Goal: Task Accomplishment & Management: Use online tool/utility

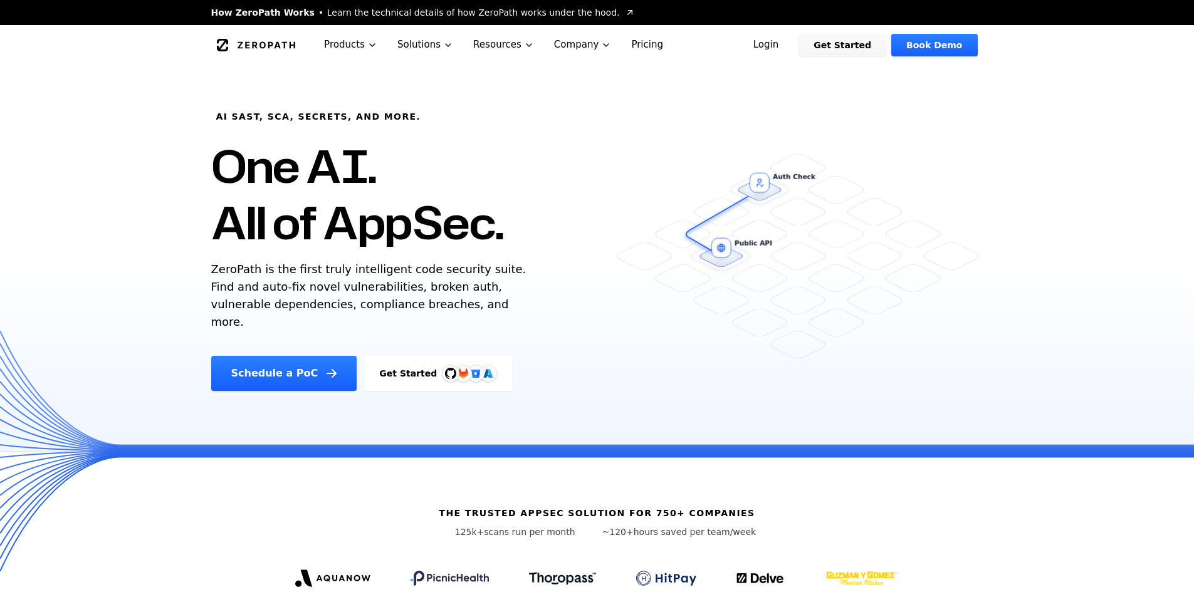
click at [794, 45] on link "Login" at bounding box center [766, 45] width 56 height 23
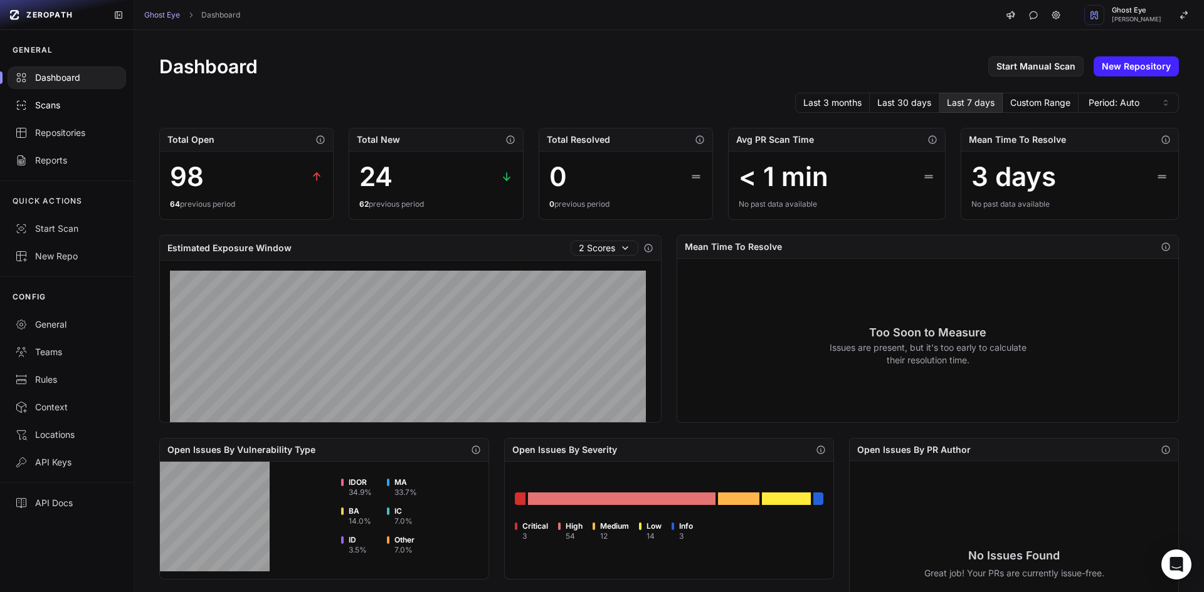
click at [62, 112] on link "Scans" at bounding box center [67, 106] width 134 height 28
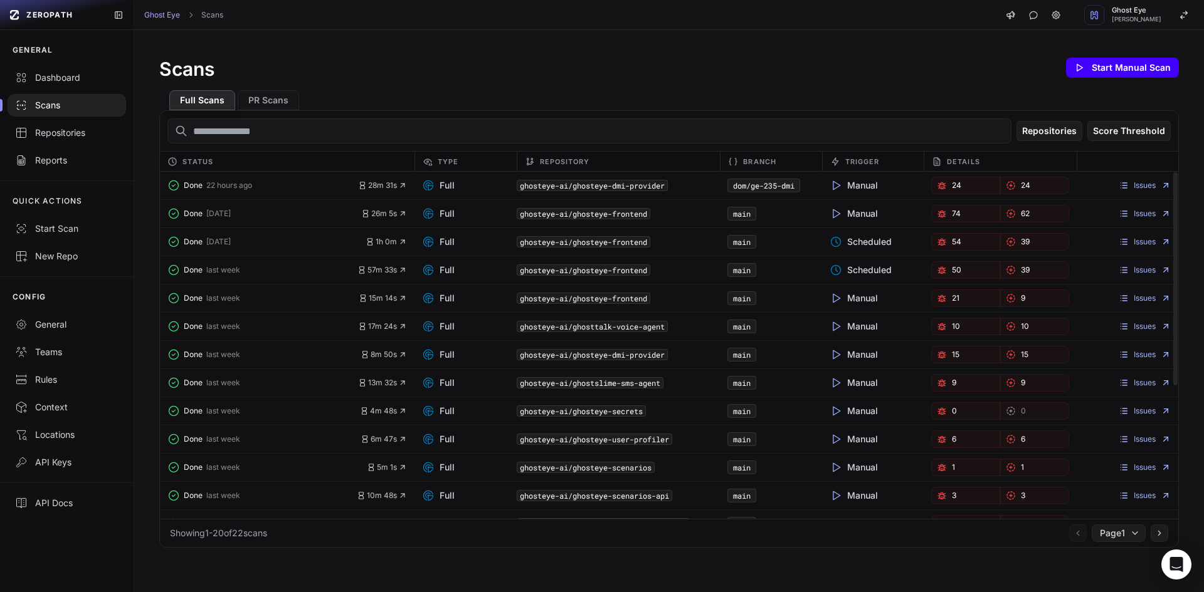
click at [1088, 76] on button "Start Manual Scan" at bounding box center [1122, 68] width 113 height 20
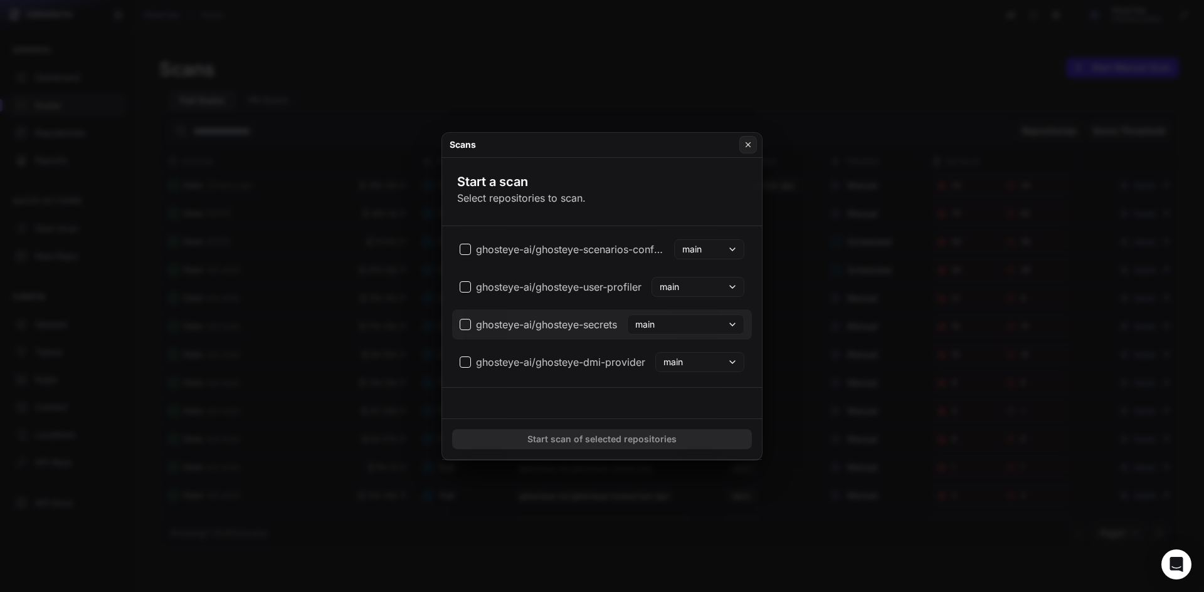
scroll to position [515, 0]
click at [704, 360] on button "main" at bounding box center [699, 358] width 89 height 20
click at [707, 404] on span "dom/ge-235-dmi" at bounding box center [701, 405] width 71 height 13
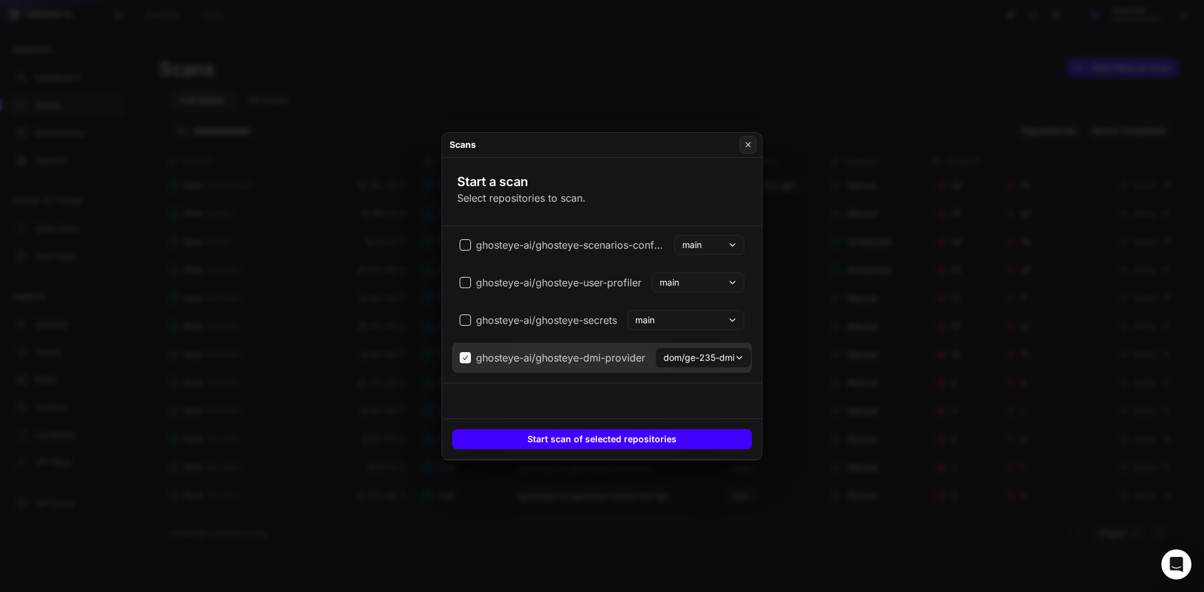
click at [628, 441] on button "Start scan of selected repositories" at bounding box center [602, 439] width 300 height 20
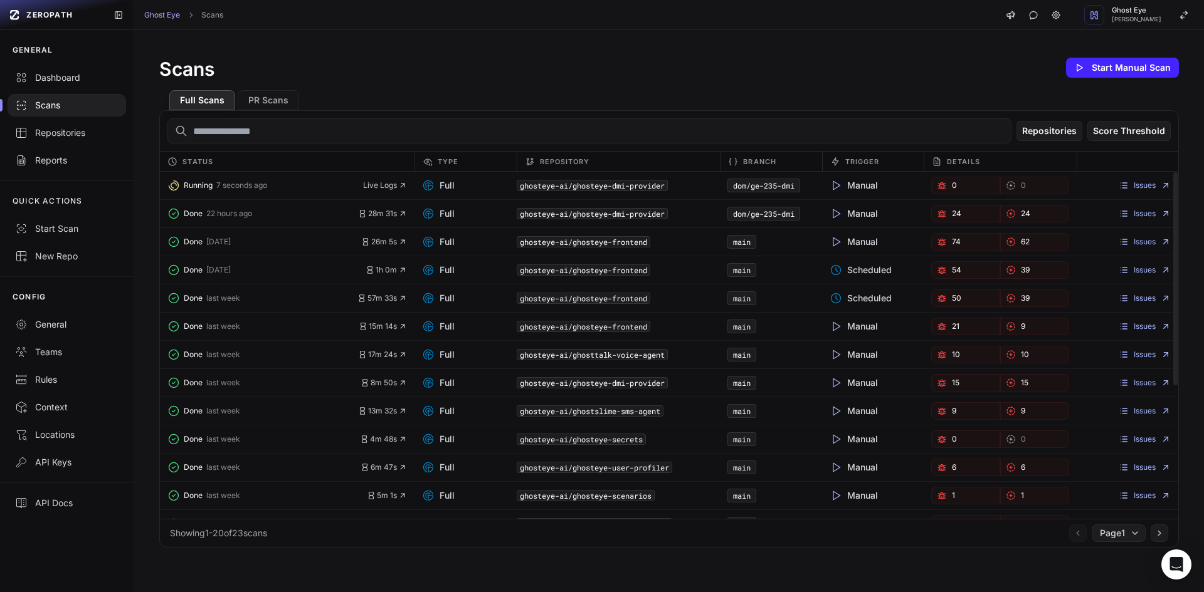
click at [582, 49] on div "Scans Start Manual Scan Full Scans PR Scans Repositories Score Threshold Status…" at bounding box center [668, 301] width 1069 height 543
click at [960, 218] on link "24" at bounding box center [965, 214] width 69 height 18
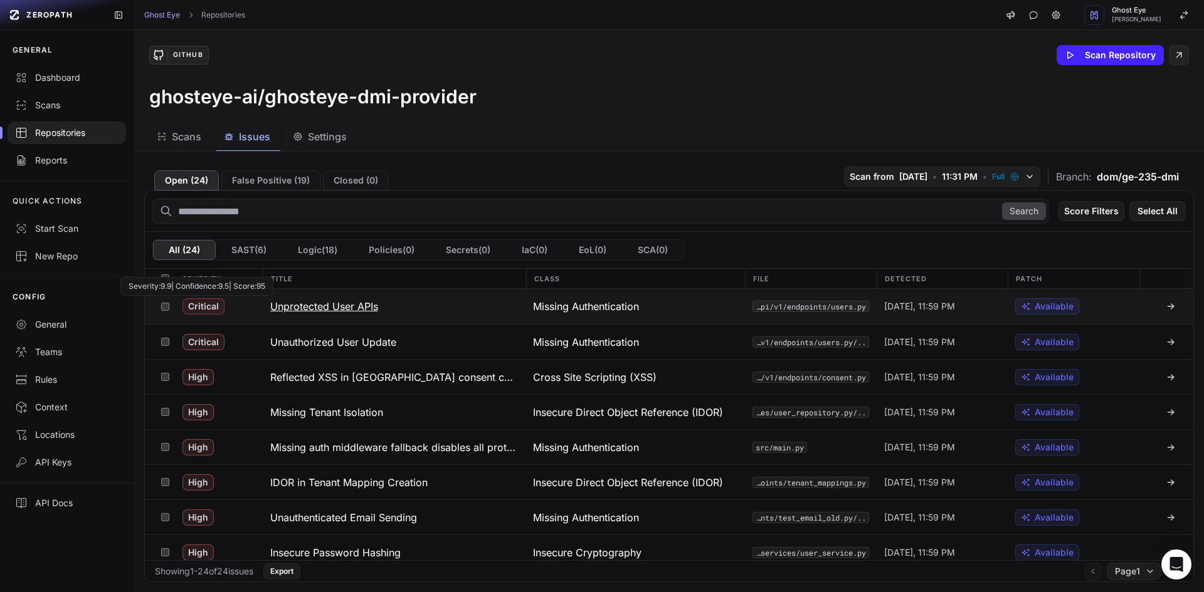
click at [211, 305] on span "Critical" at bounding box center [203, 306] width 42 height 16
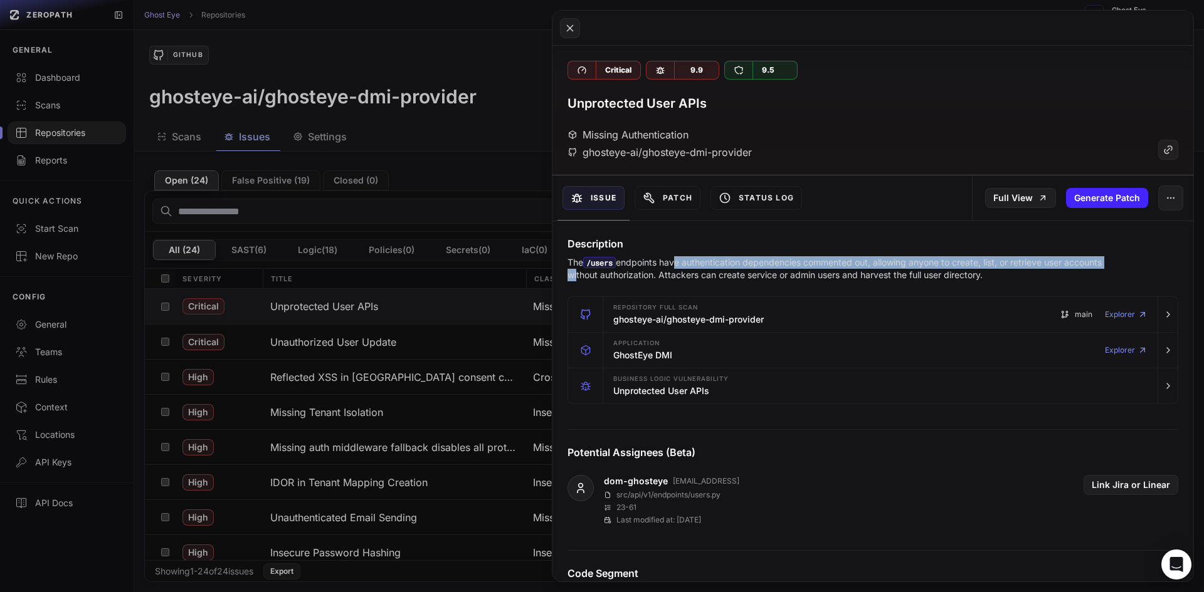
drag, startPoint x: 594, startPoint y: 273, endPoint x: 676, endPoint y: 268, distance: 82.9
click at [676, 268] on p "The /users endpoints have authentication dependencies commented out, allowing a…" at bounding box center [848, 268] width 562 height 25
drag, startPoint x: 554, startPoint y: 265, endPoint x: 989, endPoint y: 278, distance: 435.3
click at [989, 278] on div "Description The /users endpoints have authentication dependencies commented out…" at bounding box center [872, 258] width 641 height 45
click at [989, 278] on p "The /users endpoints have authentication dependencies commented out, allowing a…" at bounding box center [848, 268] width 562 height 25
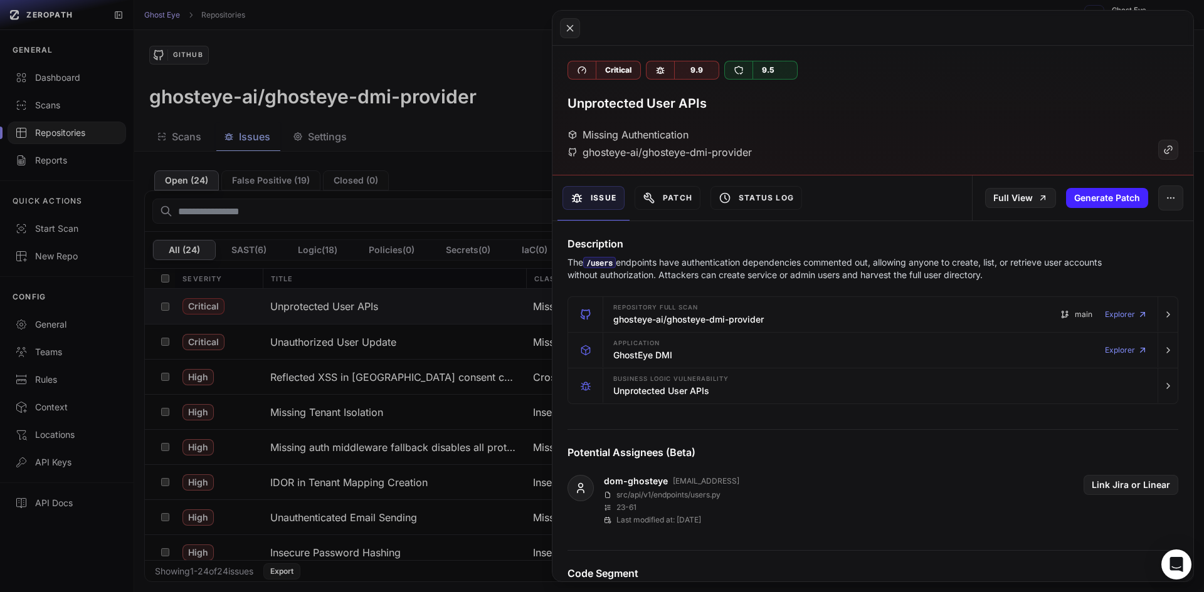
click at [342, 289] on button at bounding box center [602, 296] width 1204 height 592
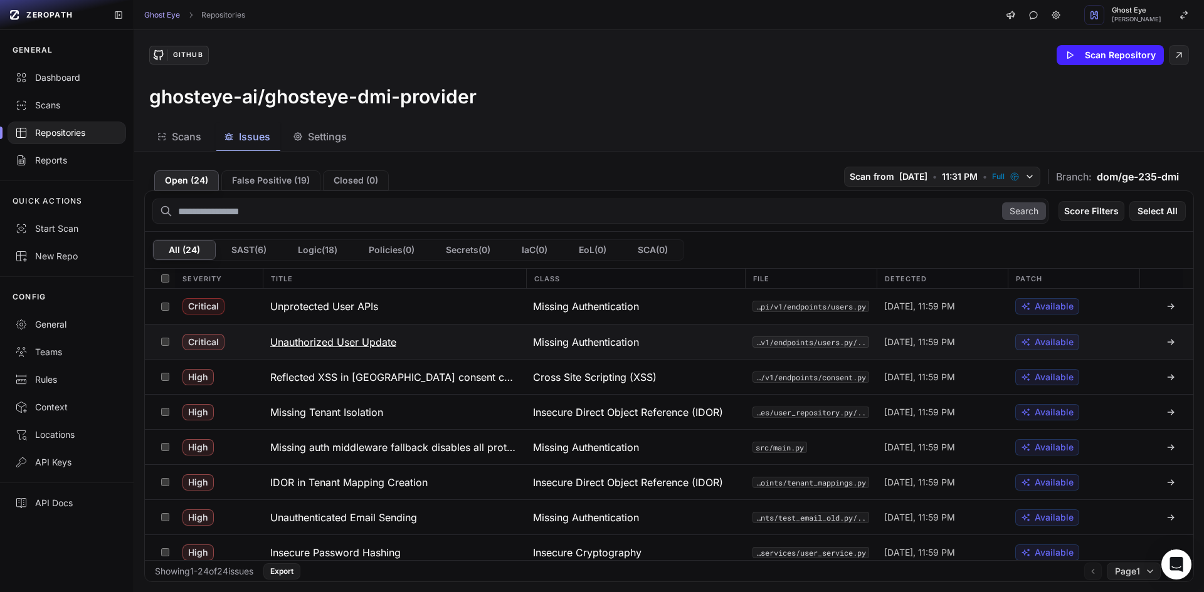
click at [342, 345] on h3 "Unauthorized User Update" at bounding box center [333, 342] width 126 height 15
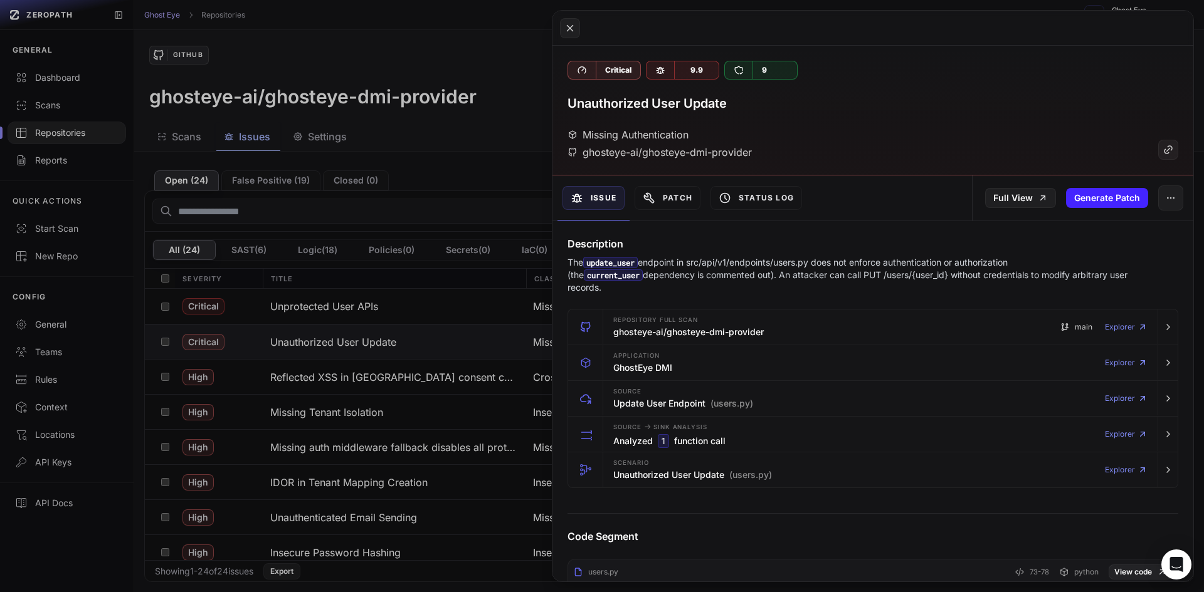
drag, startPoint x: 559, startPoint y: 266, endPoint x: 1095, endPoint y: 274, distance: 536.1
click at [1095, 274] on div "Description The update_user endpoint in src/api/v1/endpoints/users.py does not …" at bounding box center [872, 265] width 641 height 58
click at [1087, 275] on p "The update_user endpoint in src/api/v1/endpoints/users.py does not enforce auth…" at bounding box center [848, 275] width 562 height 38
click at [378, 284] on button at bounding box center [602, 296] width 1204 height 592
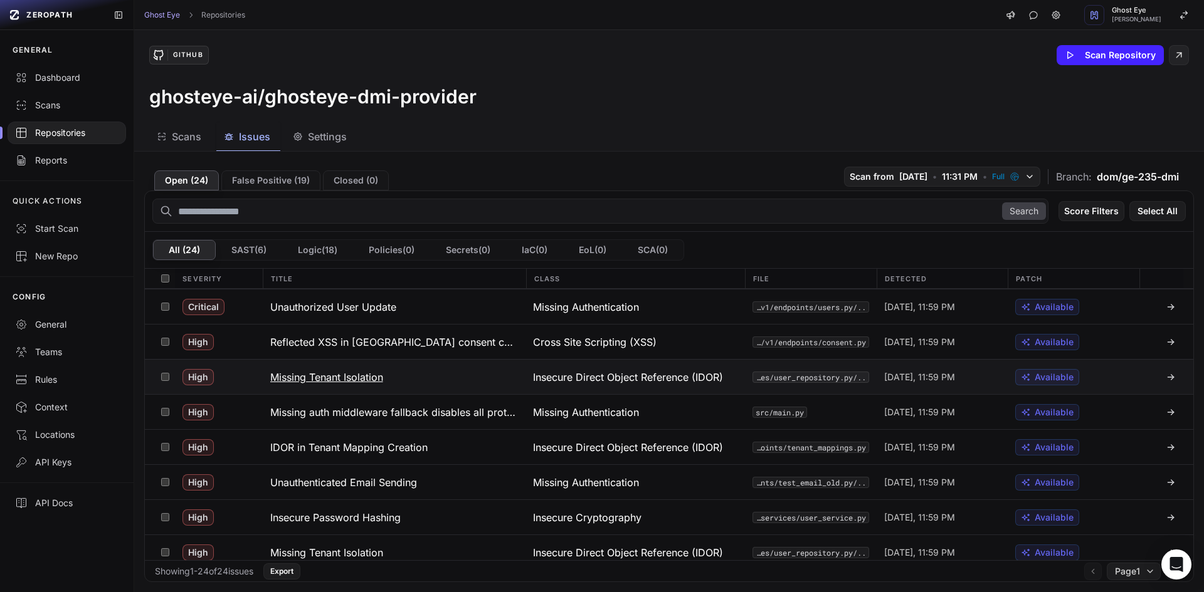
scroll to position [63, 0]
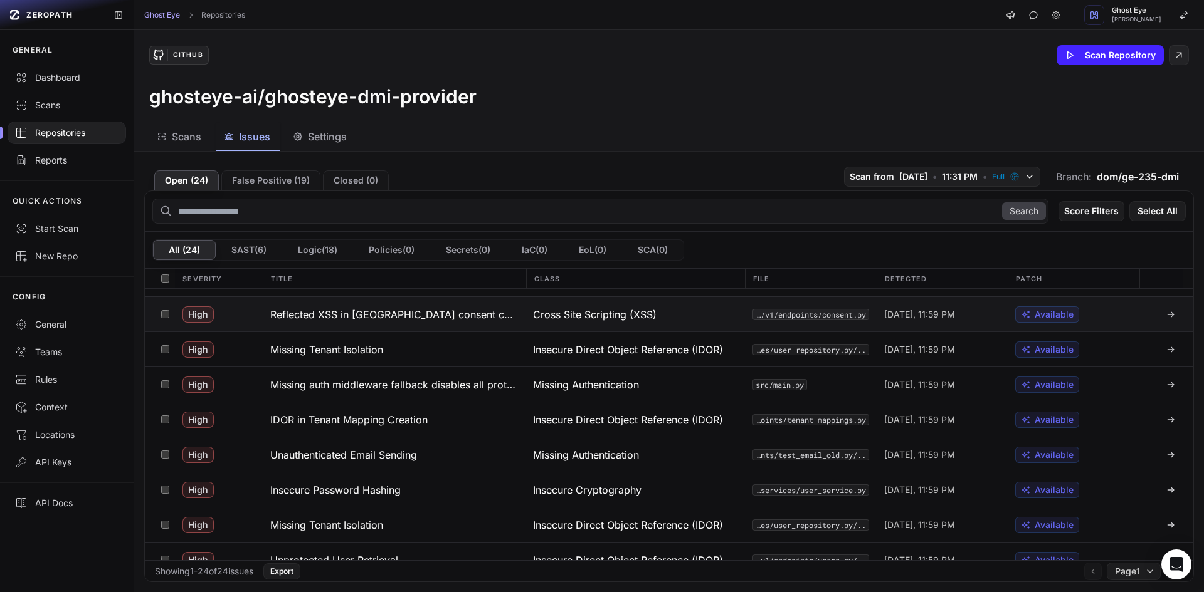
click at [377, 312] on h3 "Reflected XSS in OAuth consent callback pages" at bounding box center [394, 314] width 248 height 15
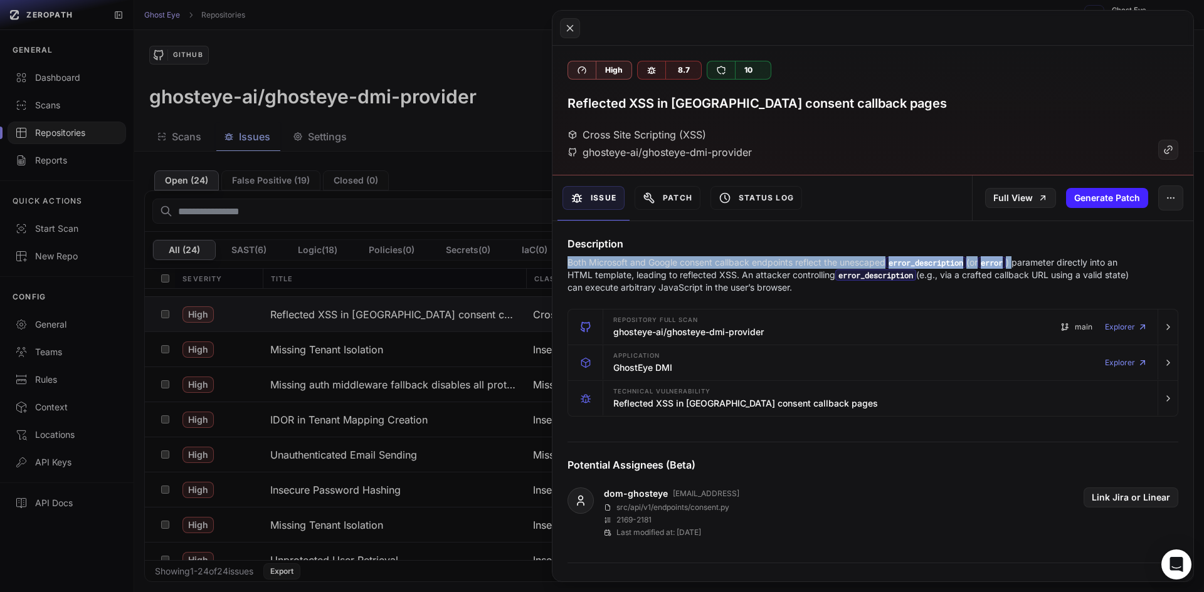
drag, startPoint x: 558, startPoint y: 255, endPoint x: 1028, endPoint y: 262, distance: 470.2
click at [1028, 262] on div "Description Both Microsoft and Google consent callback endpoints reflect the un…" at bounding box center [872, 265] width 641 height 58
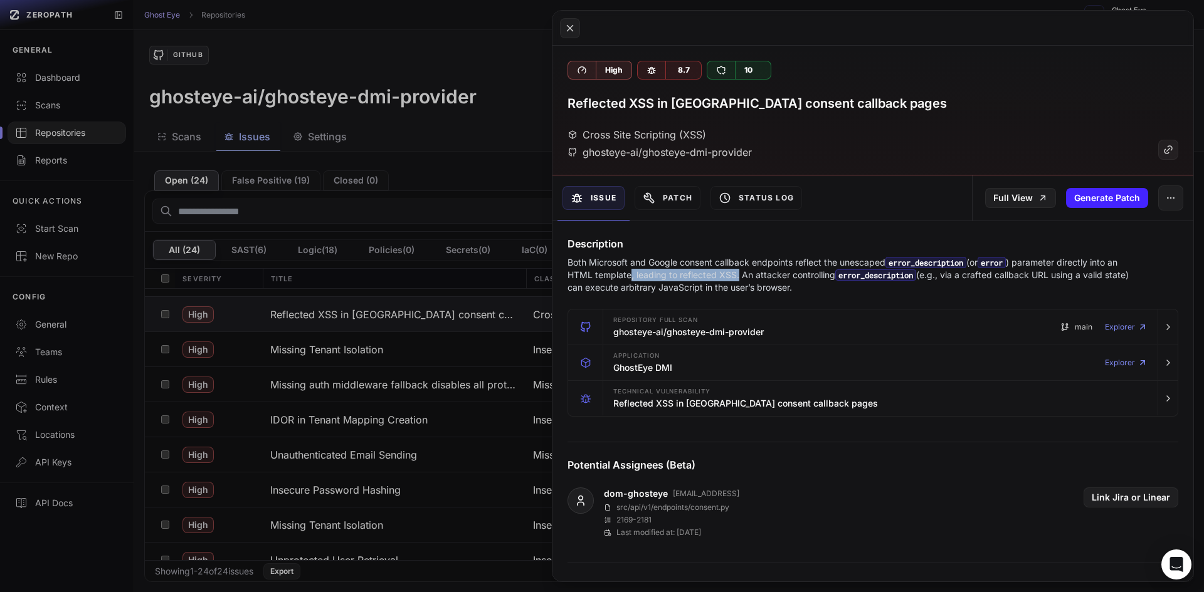
drag, startPoint x: 643, startPoint y: 275, endPoint x: 752, endPoint y: 269, distance: 108.6
click at [752, 269] on p "Both Microsoft and Google consent callback endpoints reflect the unescaped erro…" at bounding box center [848, 275] width 562 height 38
drag, startPoint x: 752, startPoint y: 269, endPoint x: 854, endPoint y: 273, distance: 102.9
click at [854, 273] on p "Both Microsoft and Google consent callback endpoints reflect the unescaped erro…" at bounding box center [848, 275] width 562 height 38
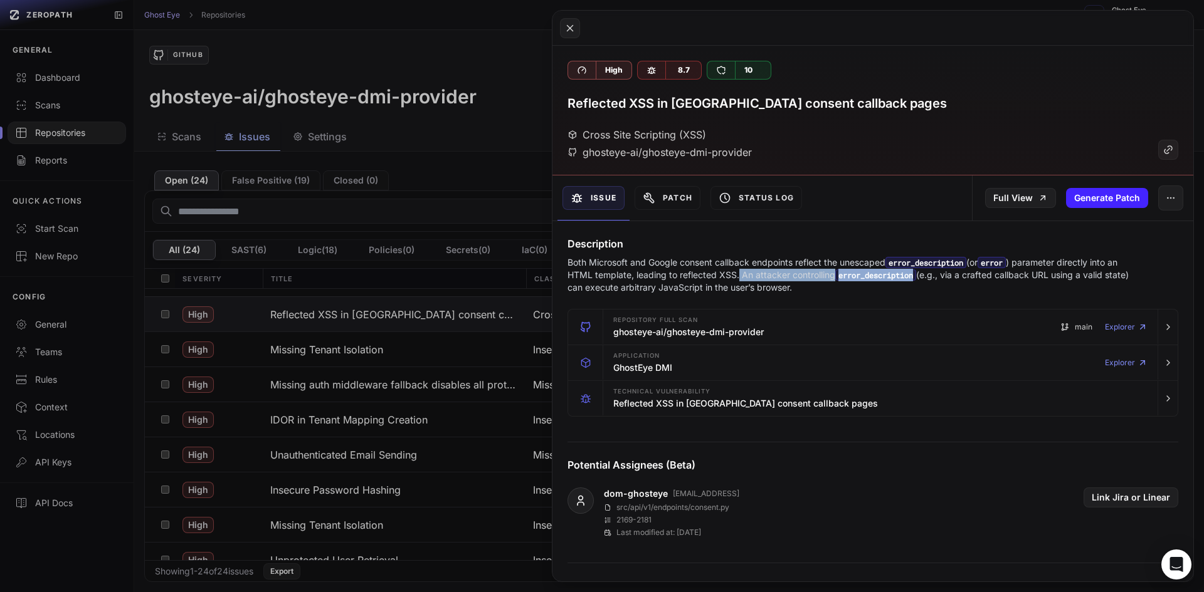
drag, startPoint x: 936, startPoint y: 270, endPoint x: 829, endPoint y: 283, distance: 107.9
click at [829, 283] on p "Both Microsoft and Google consent callback endpoints reflect the unescaped erro…" at bounding box center [848, 275] width 562 height 38
drag, startPoint x: 575, startPoint y: 260, endPoint x: 864, endPoint y: 263, distance: 289.0
click at [864, 263] on p "Both Microsoft and Google consent callback endpoints reflect the unescaped erro…" at bounding box center [848, 275] width 562 height 38
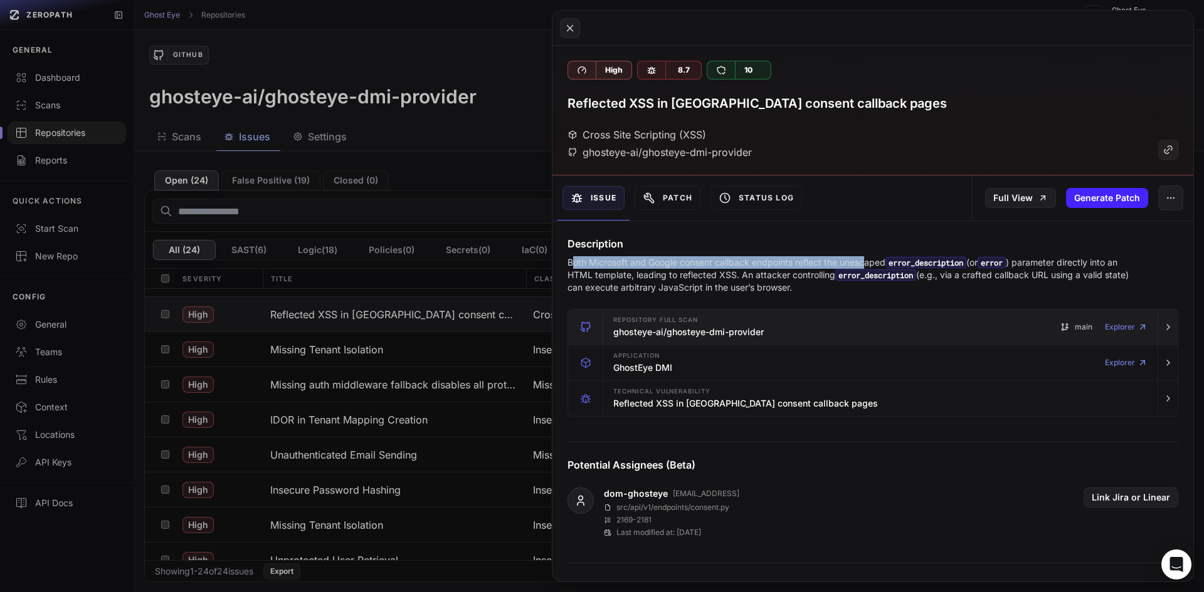
click at [642, 324] on div "Repository Full scan ghosteye-ai/ghosteye-dmi-provider" at bounding box center [688, 327] width 150 height 25
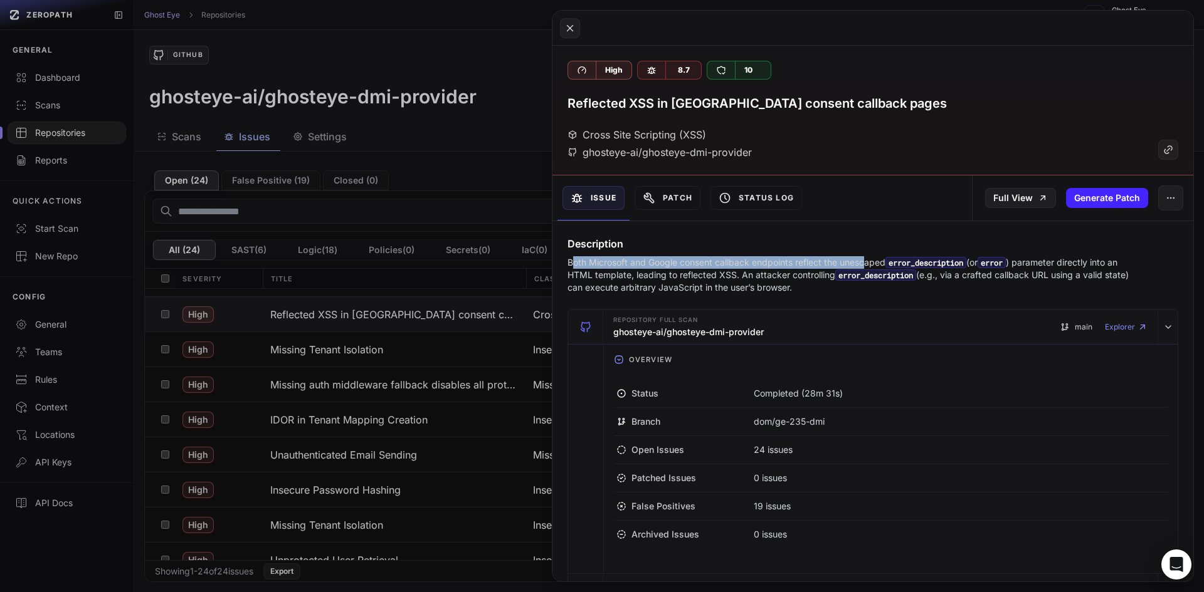
click at [419, 368] on button at bounding box center [602, 296] width 1204 height 592
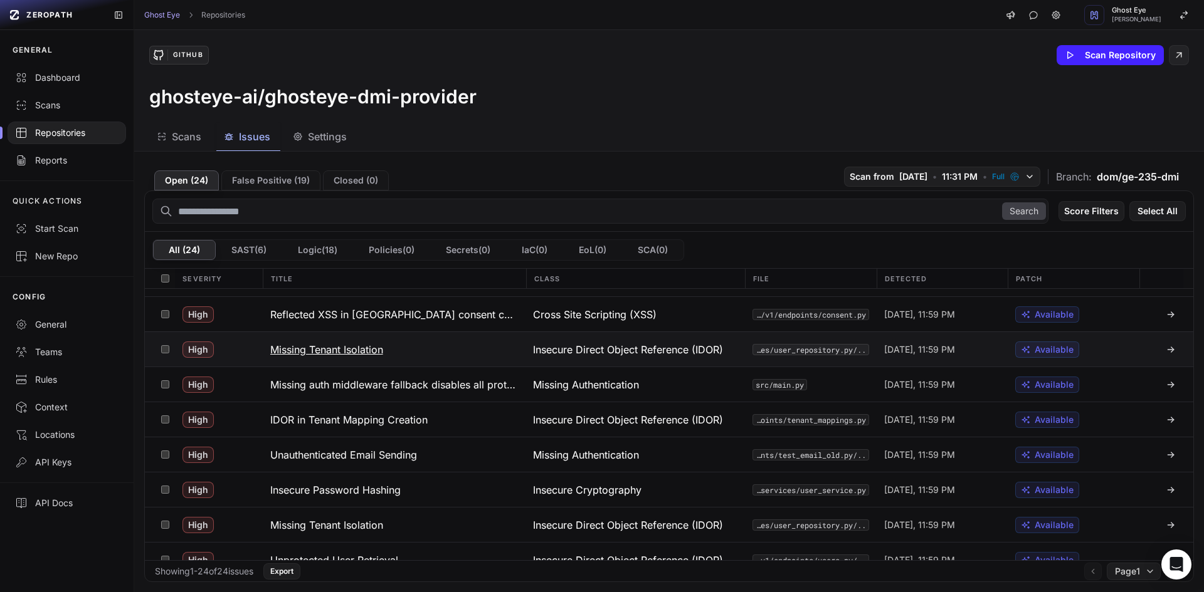
click at [389, 353] on button "Missing Tenant Isolation" at bounding box center [394, 349] width 263 height 34
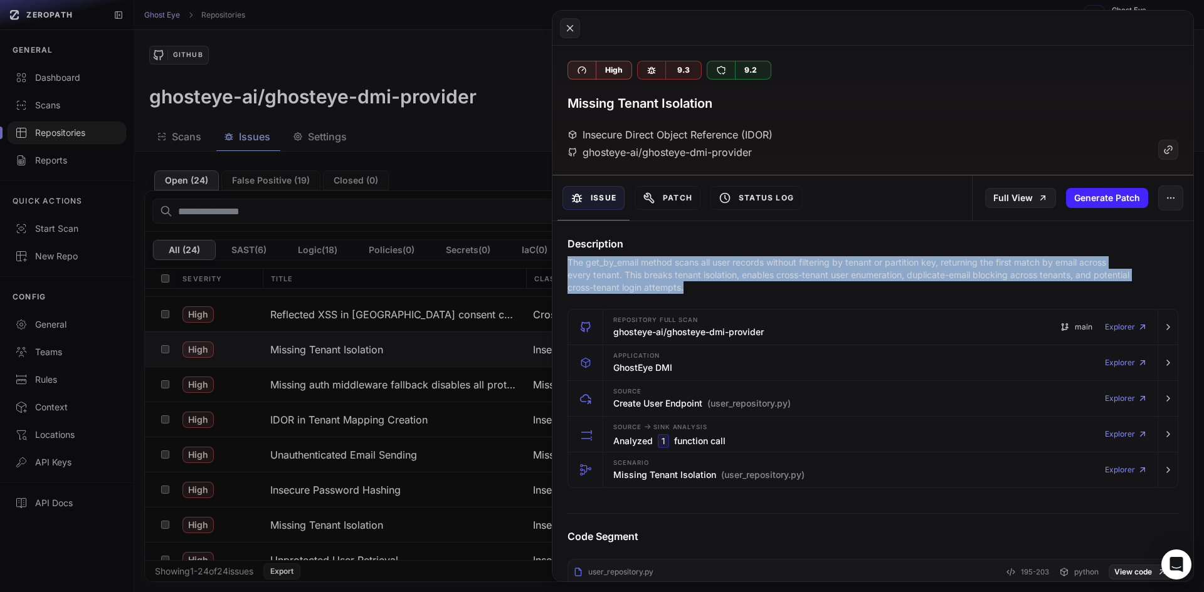
drag, startPoint x: 611, startPoint y: 260, endPoint x: 755, endPoint y: 293, distance: 148.0
click at [755, 293] on div "Description The get_by_email method scans all user records without filtering by…" at bounding box center [872, 265] width 641 height 58
click at [431, 335] on button at bounding box center [602, 296] width 1204 height 592
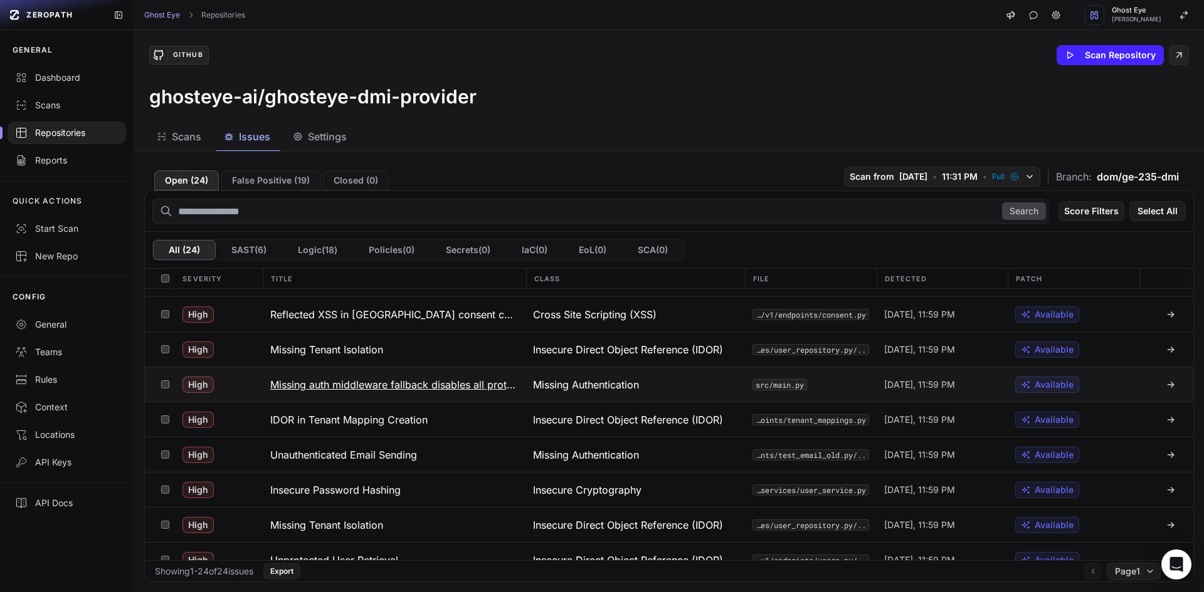
click at [425, 386] on h3 "Missing auth middleware fallback disables all protections" at bounding box center [394, 384] width 248 height 15
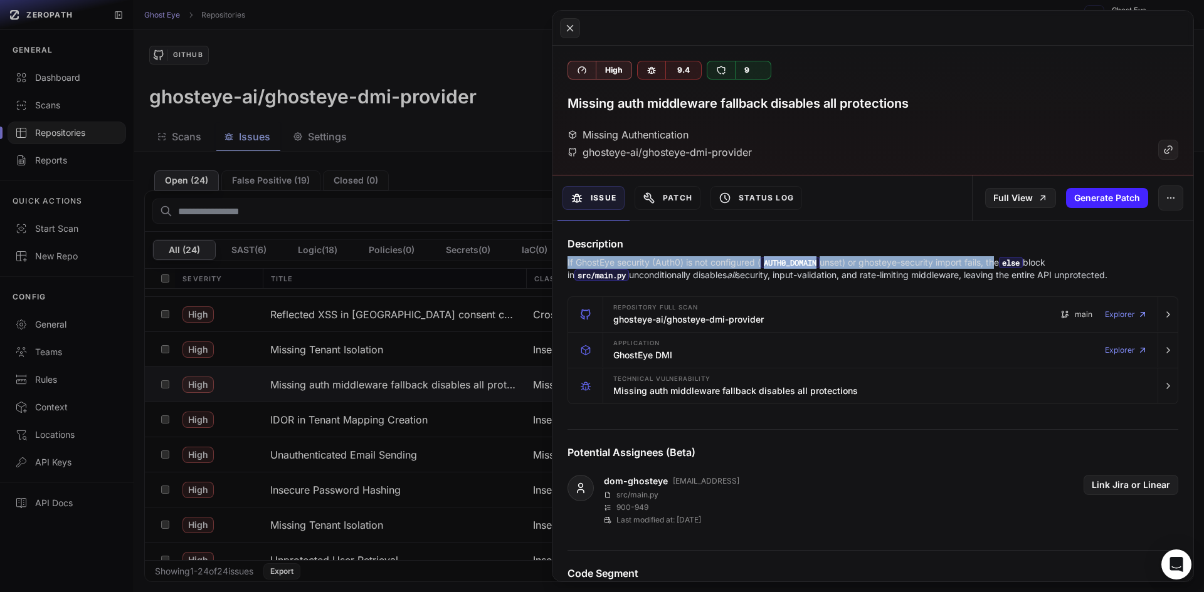
drag, startPoint x: 565, startPoint y: 261, endPoint x: 997, endPoint y: 258, distance: 432.6
click at [997, 258] on div "Description If GhostEye security (Auth0) is not configured ( AUTH0_DOMAIN unset…" at bounding box center [872, 258] width 641 height 45
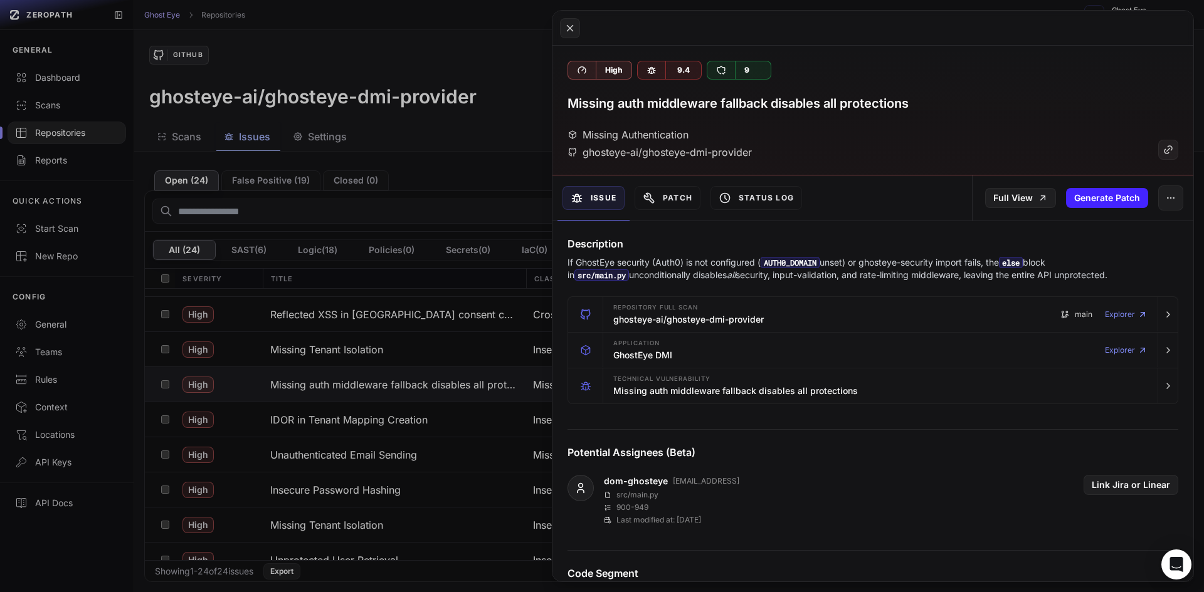
click at [1015, 273] on p "If GhostEye security (Auth0) is not configured ( AUTH0_DOMAIN unset) or ghostey…" at bounding box center [848, 268] width 562 height 25
click at [458, 298] on button at bounding box center [602, 296] width 1204 height 592
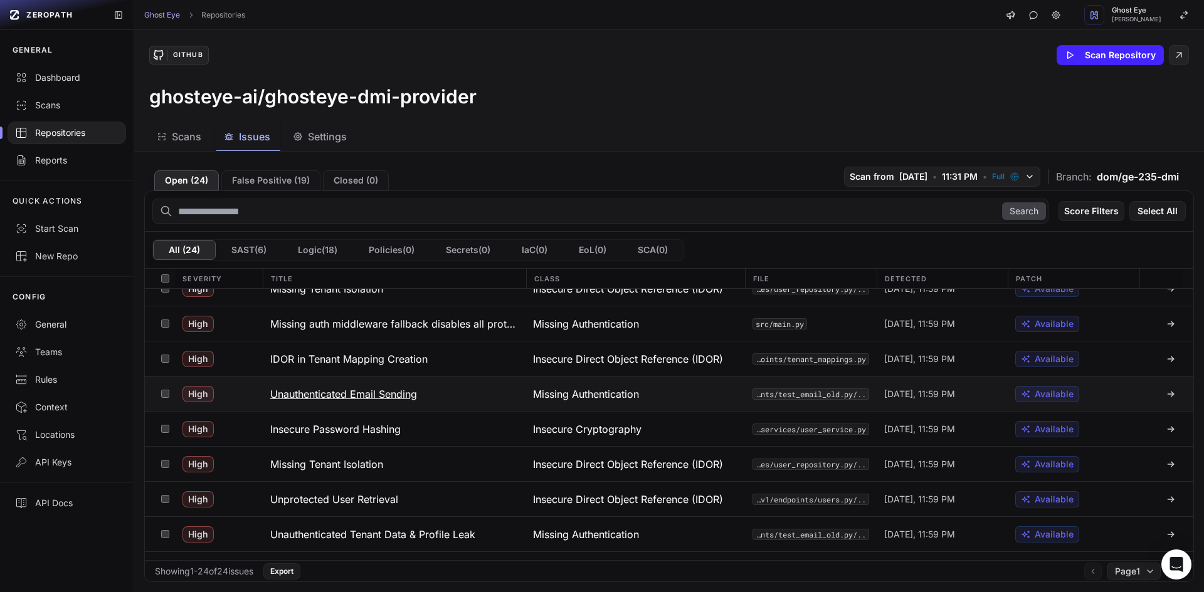
scroll to position [125, 0]
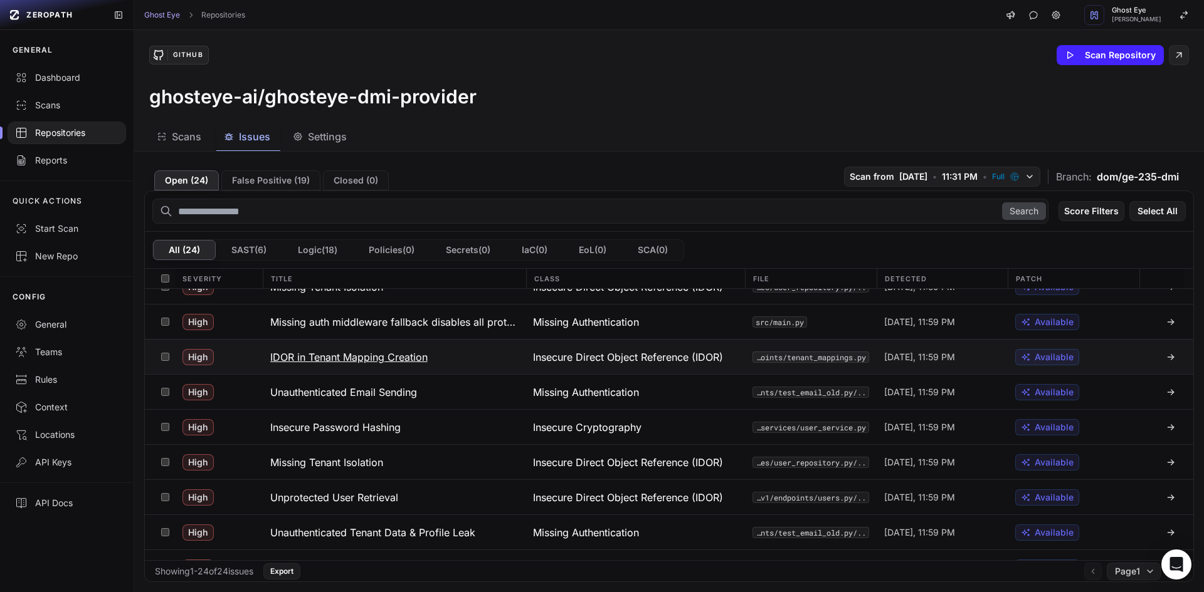
click at [402, 358] on h3 "IDOR in Tenant Mapping Creation" at bounding box center [348, 357] width 157 height 15
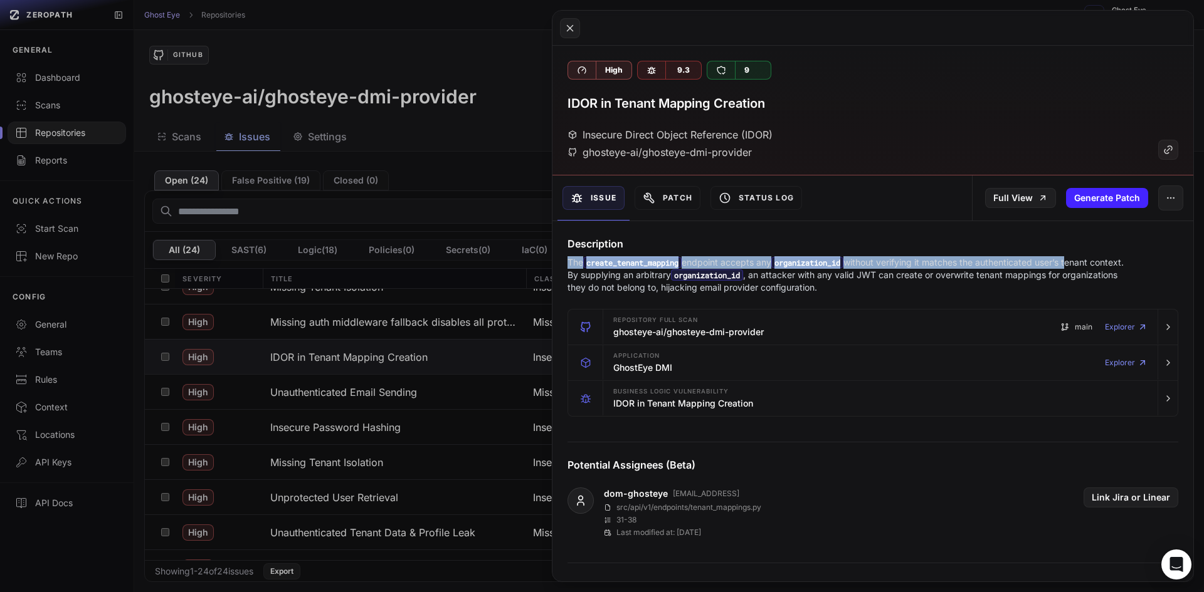
drag, startPoint x: 559, startPoint y: 260, endPoint x: 1080, endPoint y: 263, distance: 521.0
click at [1080, 263] on div "Description The create_tenant_mapping endpoint accepts any organization_id with…" at bounding box center [872, 265] width 641 height 58
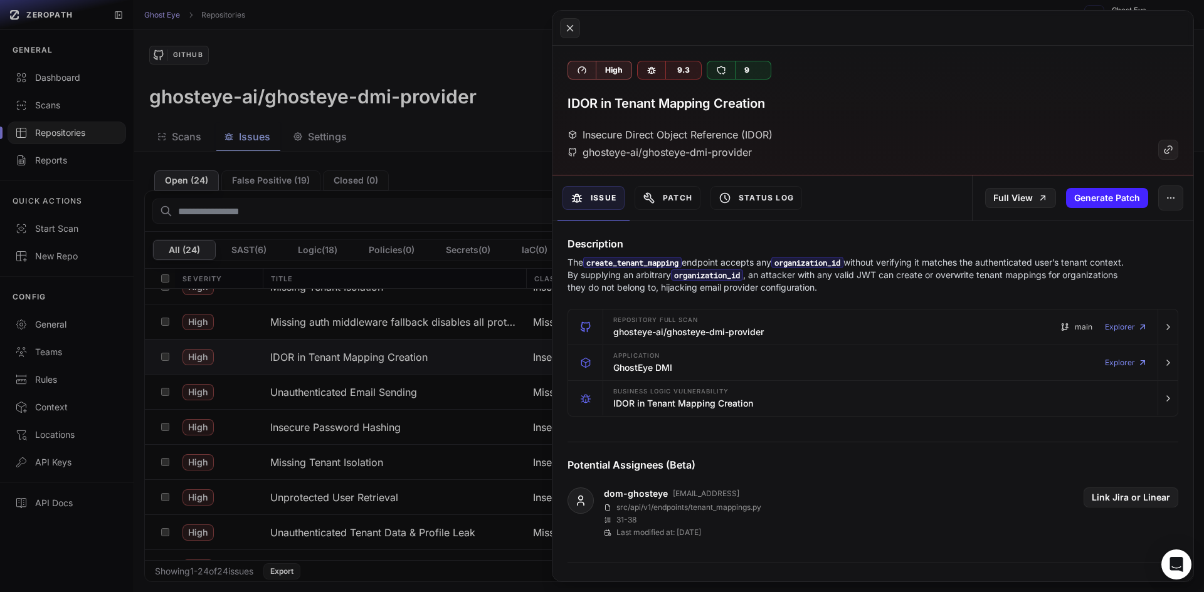
click at [980, 293] on p "The create_tenant_mapping endpoint accepts any organization_id without verifyin…" at bounding box center [848, 275] width 562 height 38
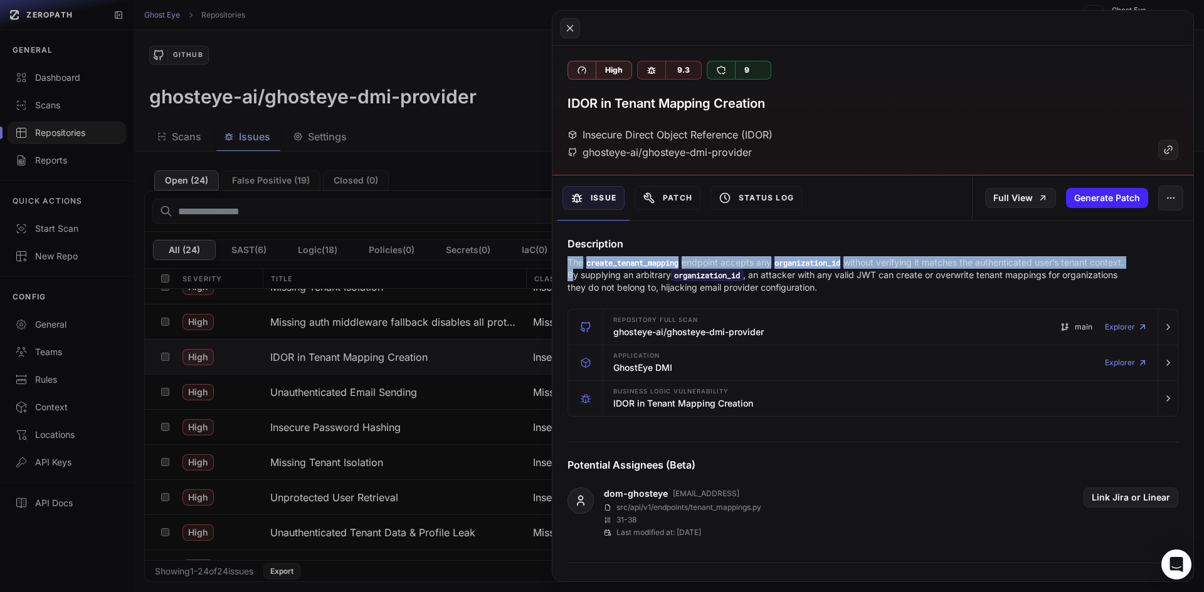
drag, startPoint x: 559, startPoint y: 264, endPoint x: 603, endPoint y: 273, distance: 44.9
click at [603, 273] on div "Description The create_tenant_mapping endpoint accepts any organization_id with…" at bounding box center [872, 265] width 641 height 58
click at [603, 273] on p "The create_tenant_mapping endpoint accepts any organization_id without verifyin…" at bounding box center [848, 275] width 562 height 38
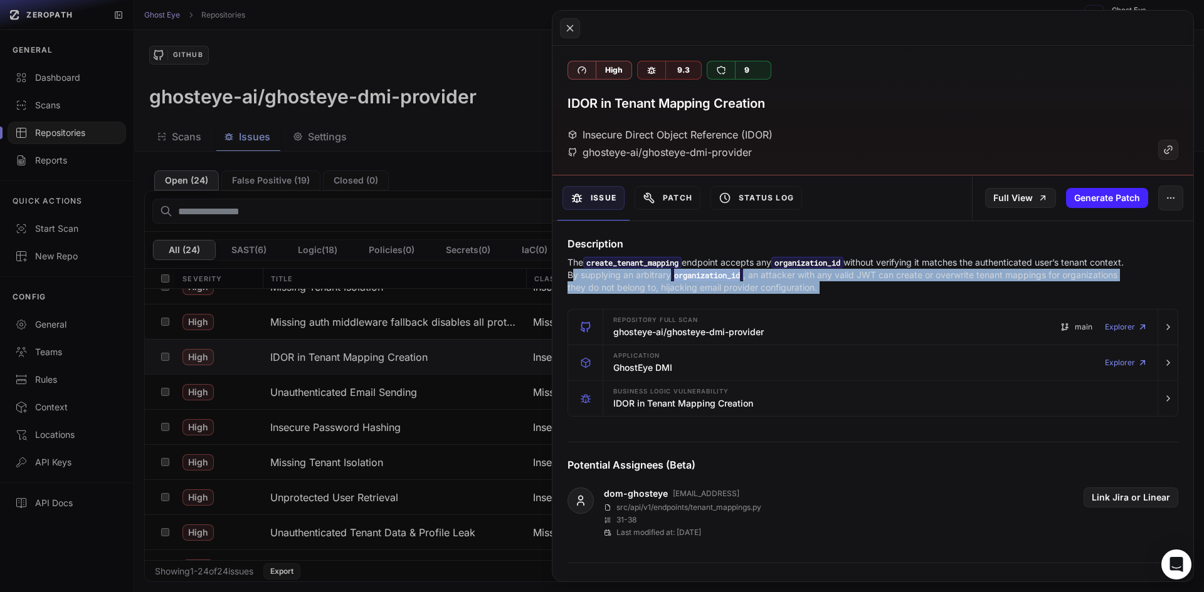
drag, startPoint x: 603, startPoint y: 273, endPoint x: 892, endPoint y: 291, distance: 289.5
click at [892, 291] on p "The create_tenant_mapping endpoint accepts any organization_id without verifyin…" at bounding box center [848, 275] width 562 height 38
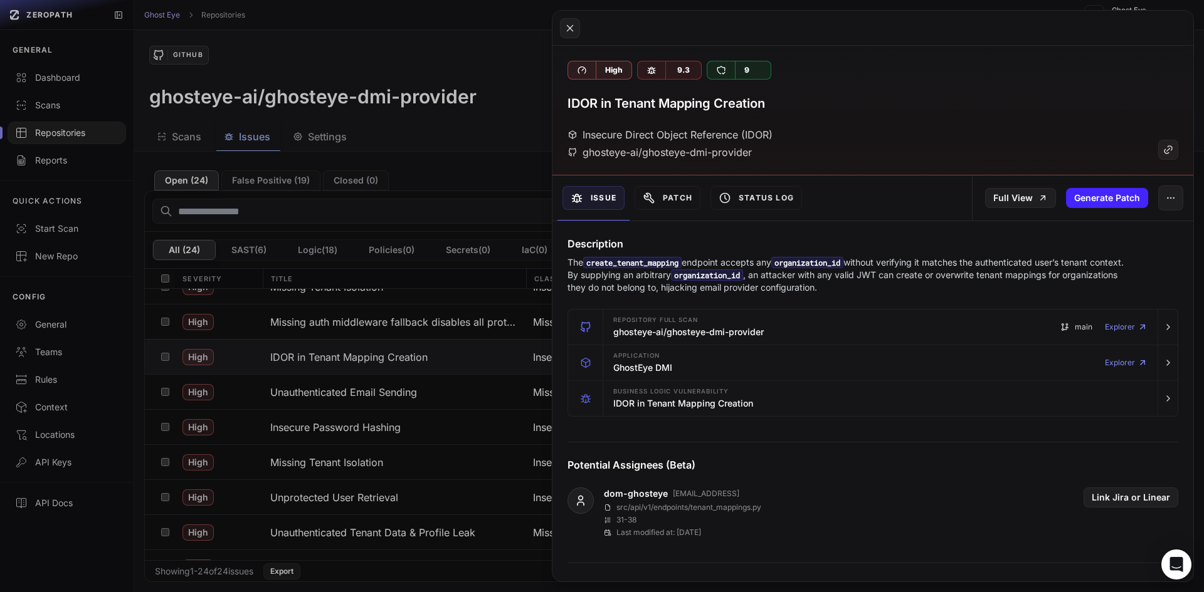
click at [508, 343] on button at bounding box center [602, 296] width 1204 height 592
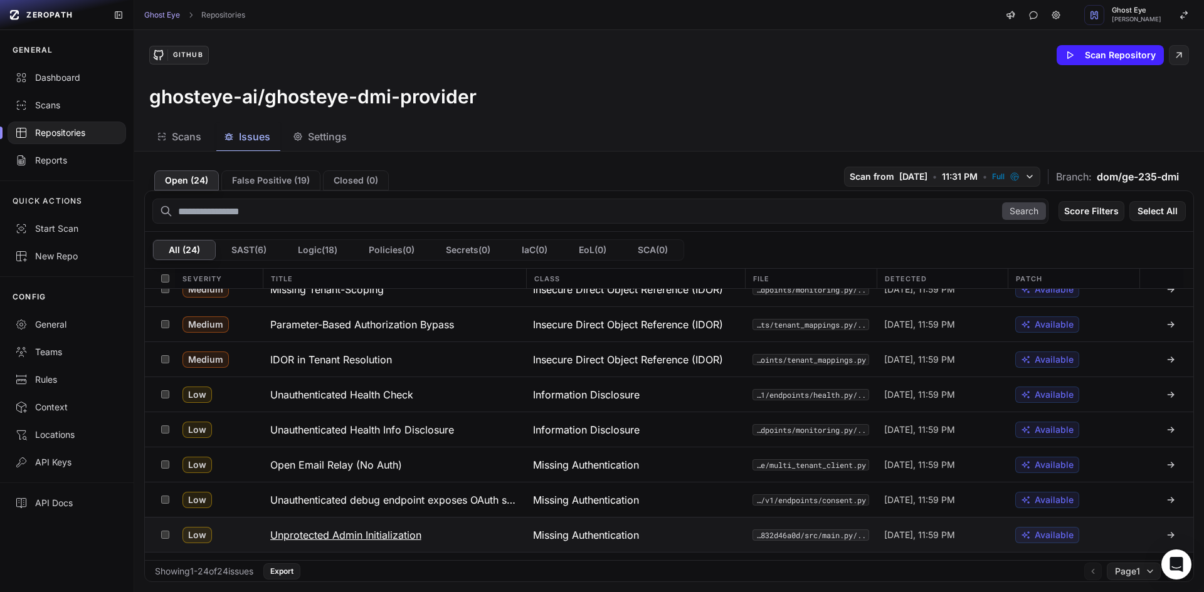
scroll to position [502, 0]
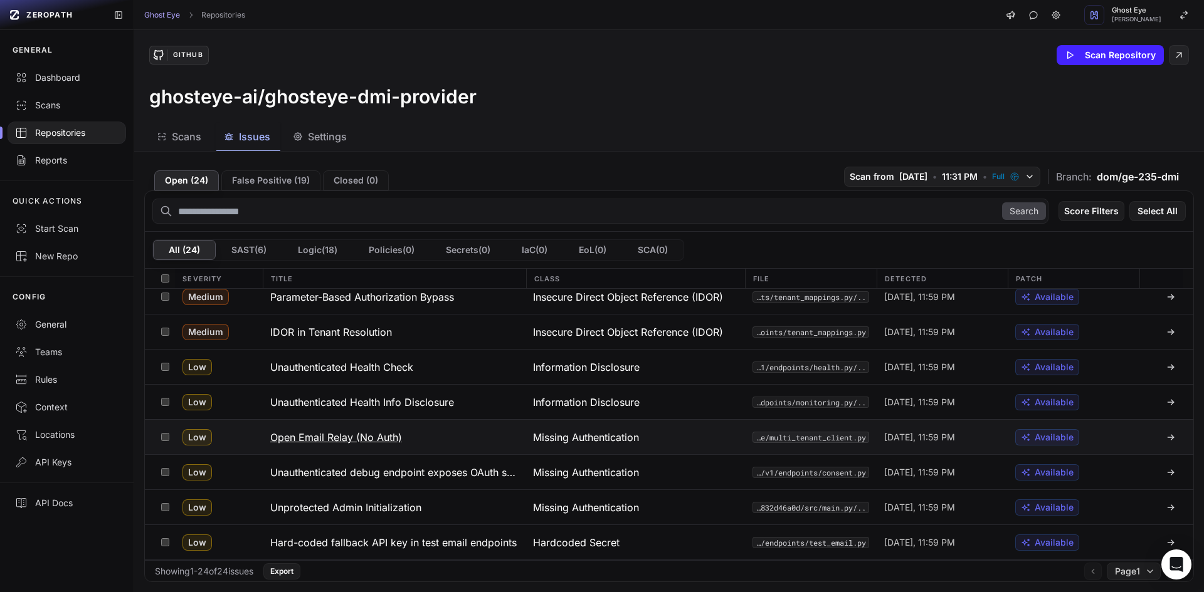
click at [459, 446] on button "Open Email Relay (No Auth)" at bounding box center [394, 437] width 263 height 34
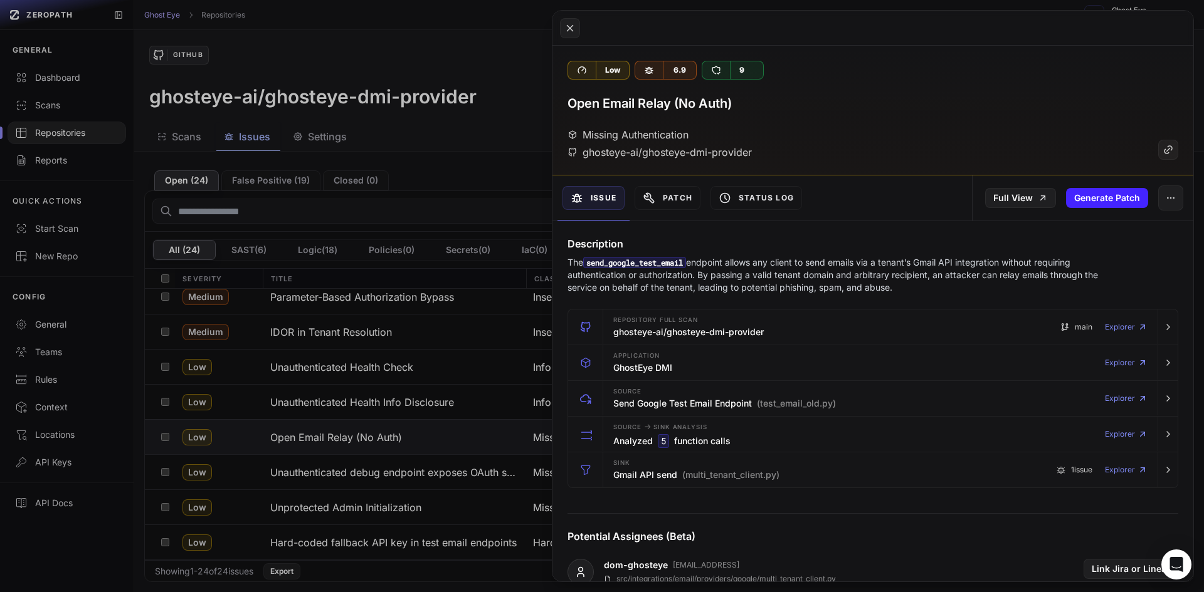
drag, startPoint x: 570, startPoint y: 260, endPoint x: 962, endPoint y: 290, distance: 393.6
click at [962, 290] on p "The send_google_test_email endpoint allows any client to send emails via a tena…" at bounding box center [848, 275] width 562 height 38
click at [446, 328] on button at bounding box center [602, 296] width 1204 height 592
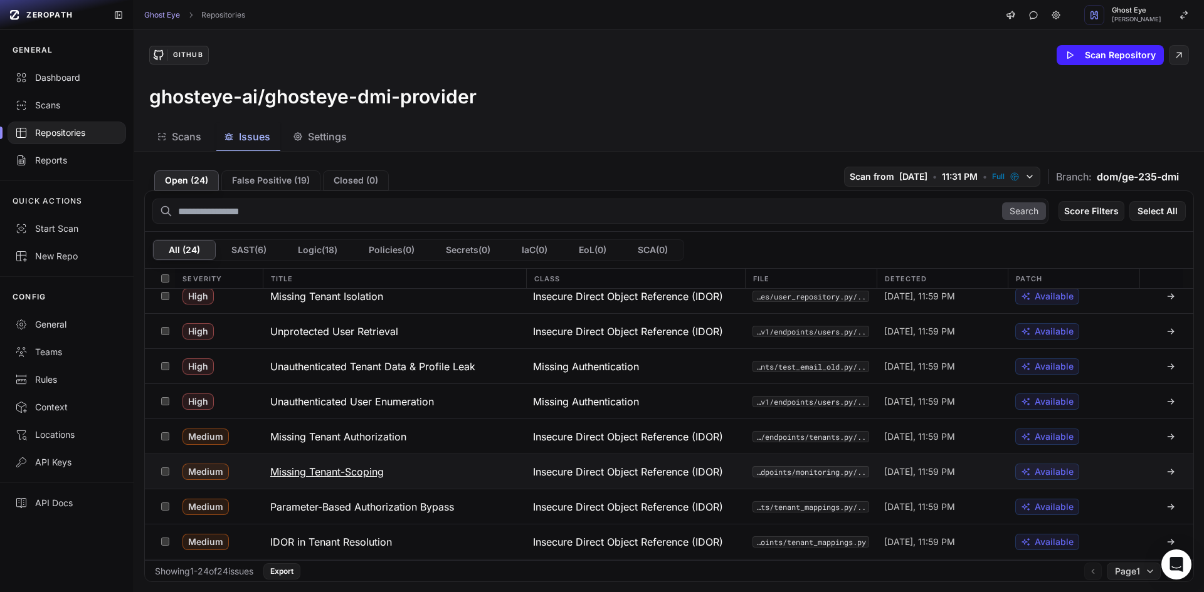
scroll to position [258, 0]
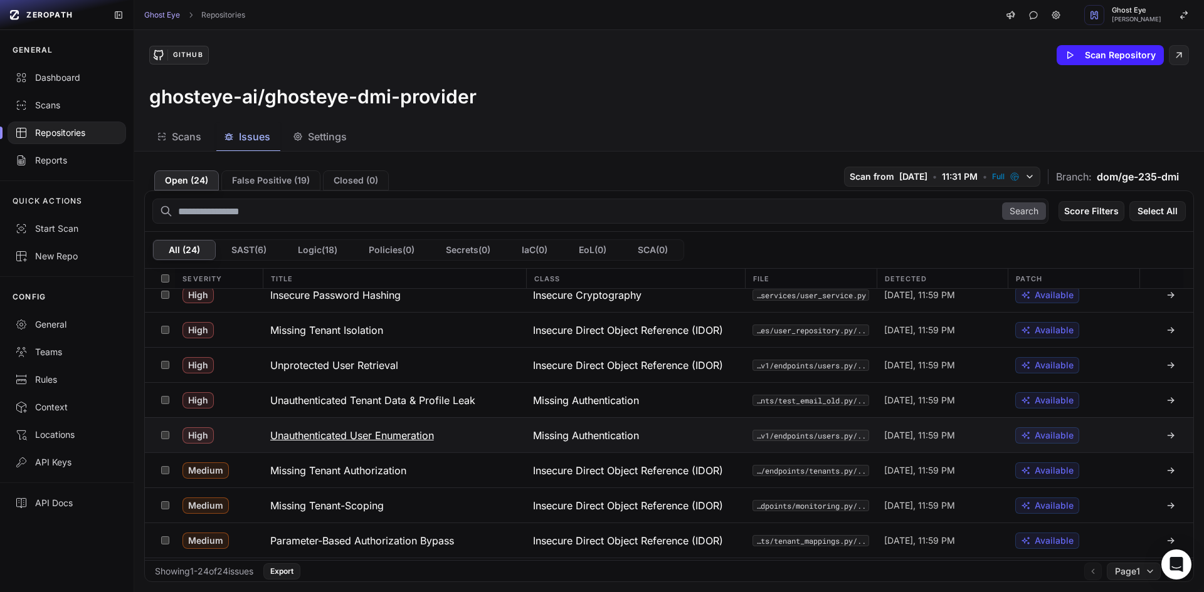
click at [418, 451] on button "Unauthenticated User Enumeration" at bounding box center [394, 435] width 263 height 34
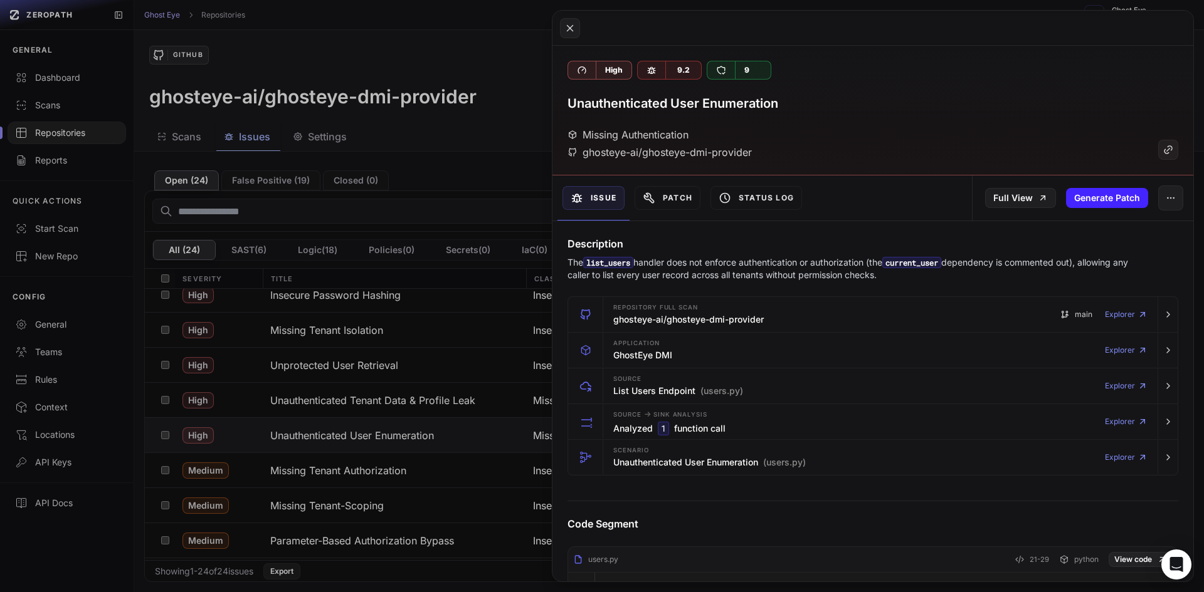
drag, startPoint x: 567, startPoint y: 263, endPoint x: 1097, endPoint y: 270, distance: 529.8
click at [1098, 270] on p "The list_users handler does not enforce authentication or authorization (the cu…" at bounding box center [848, 268] width 562 height 25
drag, startPoint x: 597, startPoint y: 274, endPoint x: 977, endPoint y: 267, distance: 380.0
click at [975, 267] on p "The list_users handler does not enforce authentication or authorization (the cu…" at bounding box center [848, 268] width 562 height 25
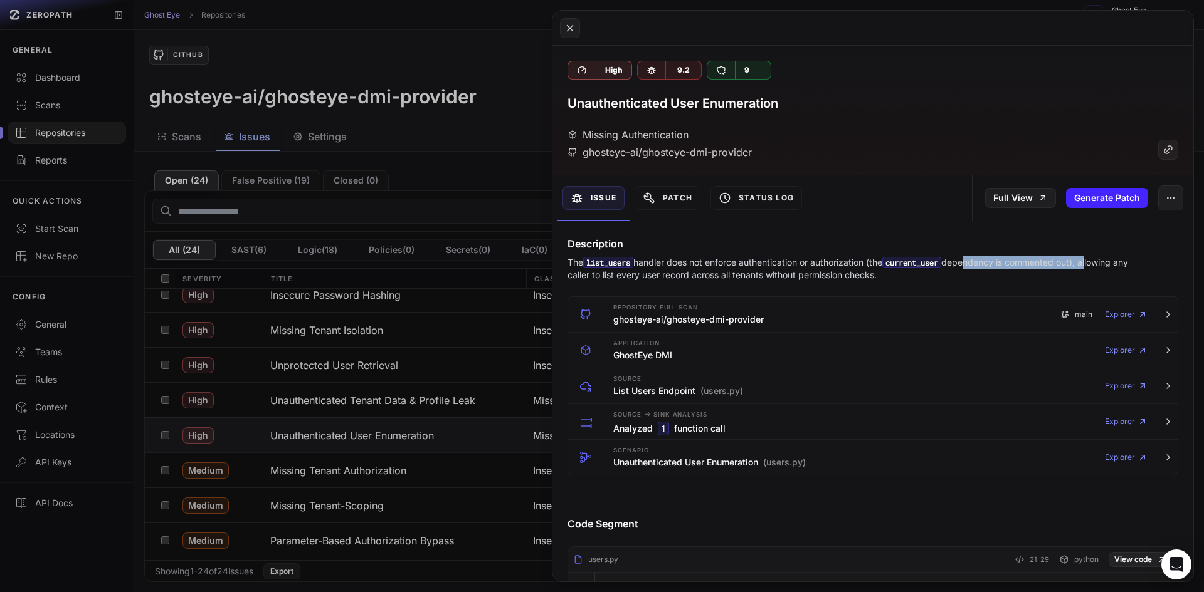
click at [978, 267] on p "The list_users handler does not enforce authentication or authorization (the cu…" at bounding box center [848, 268] width 562 height 25
drag, startPoint x: 982, startPoint y: 270, endPoint x: 789, endPoint y: 268, distance: 193.7
click at [789, 268] on p "The list_users handler does not enforce authentication or authorization (the cu…" at bounding box center [848, 268] width 562 height 25
click at [445, 386] on button at bounding box center [602, 296] width 1204 height 592
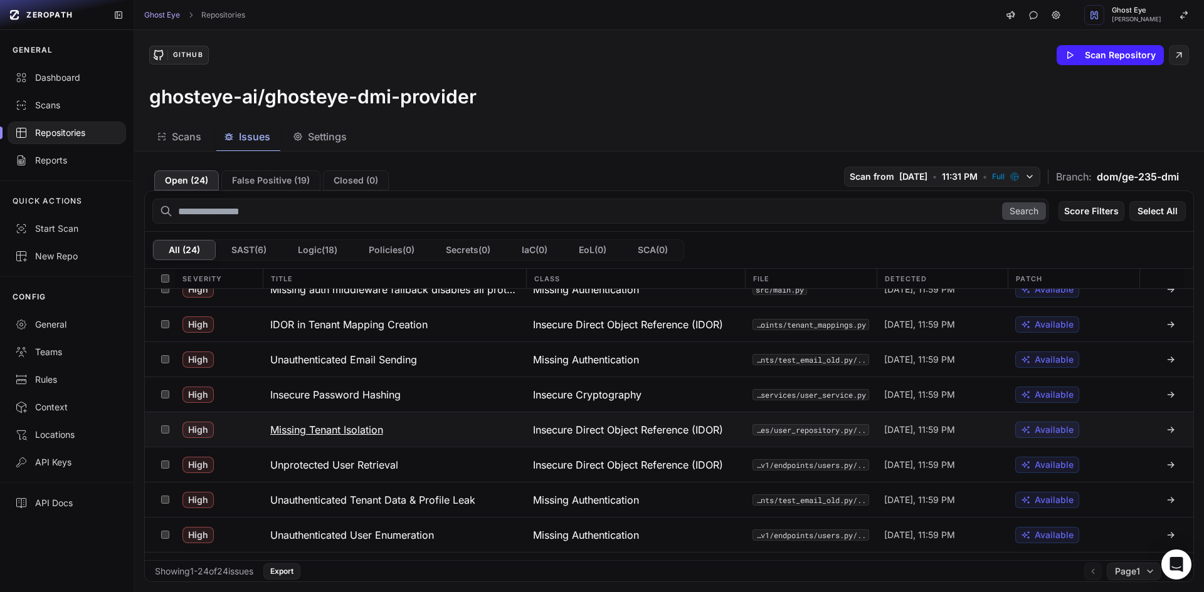
scroll to position [132, 0]
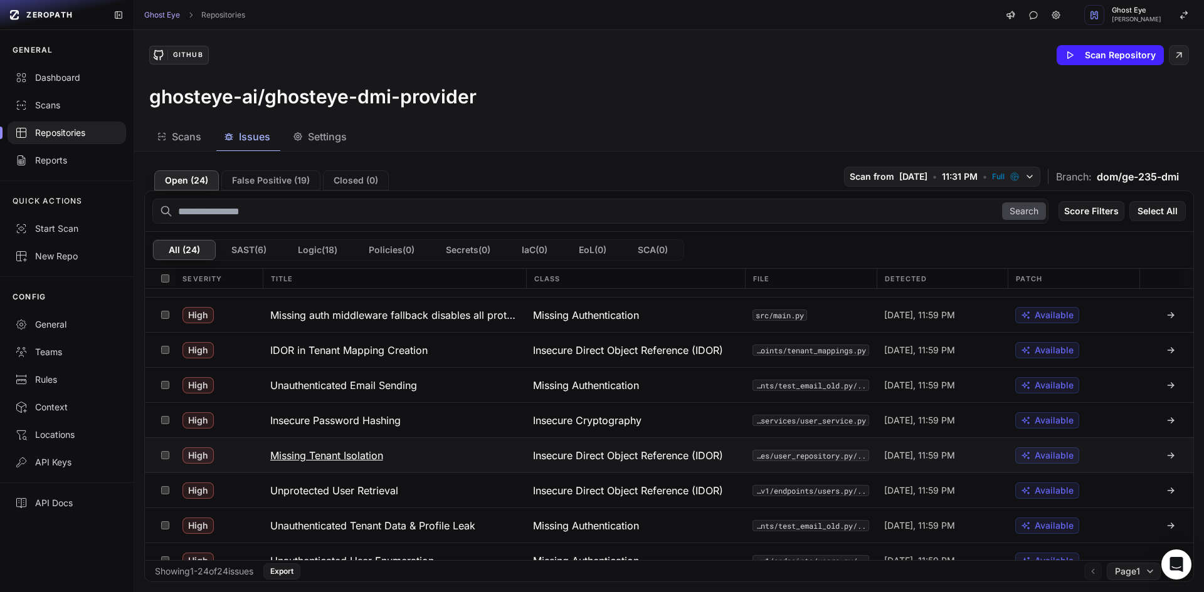
click at [442, 452] on button "Missing Tenant Isolation" at bounding box center [394, 455] width 263 height 34
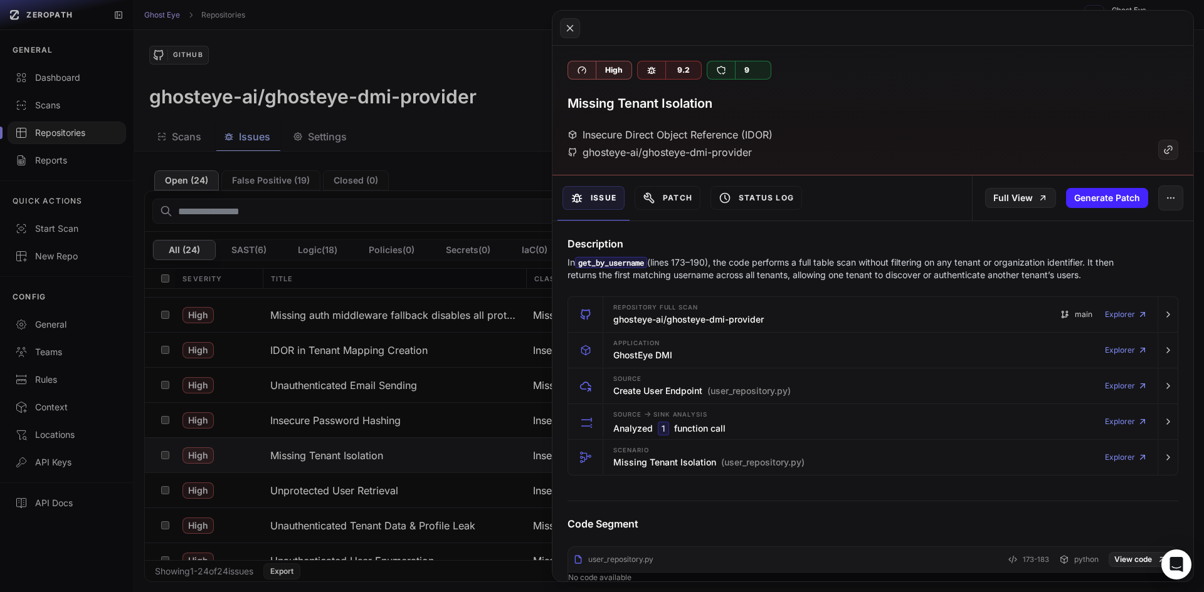
drag, startPoint x: 555, startPoint y: 265, endPoint x: 725, endPoint y: 263, distance: 169.3
click at [752, 263] on div "Open ( 24 ) False Positive ( 19 ) Closed ( 0 ) Scan from 8/11/2025 • 11:31 PM •…" at bounding box center [668, 372] width 1069 height 441
drag, startPoint x: 718, startPoint y: 264, endPoint x: 1045, endPoint y: 258, distance: 326.7
click at [1045, 258] on p "In get_by_username (lines 173–190), the code performs a full table scan without…" at bounding box center [848, 268] width 562 height 25
click at [1043, 258] on p "In get_by_username (lines 173–190), the code performs a full table scan without…" at bounding box center [848, 268] width 562 height 25
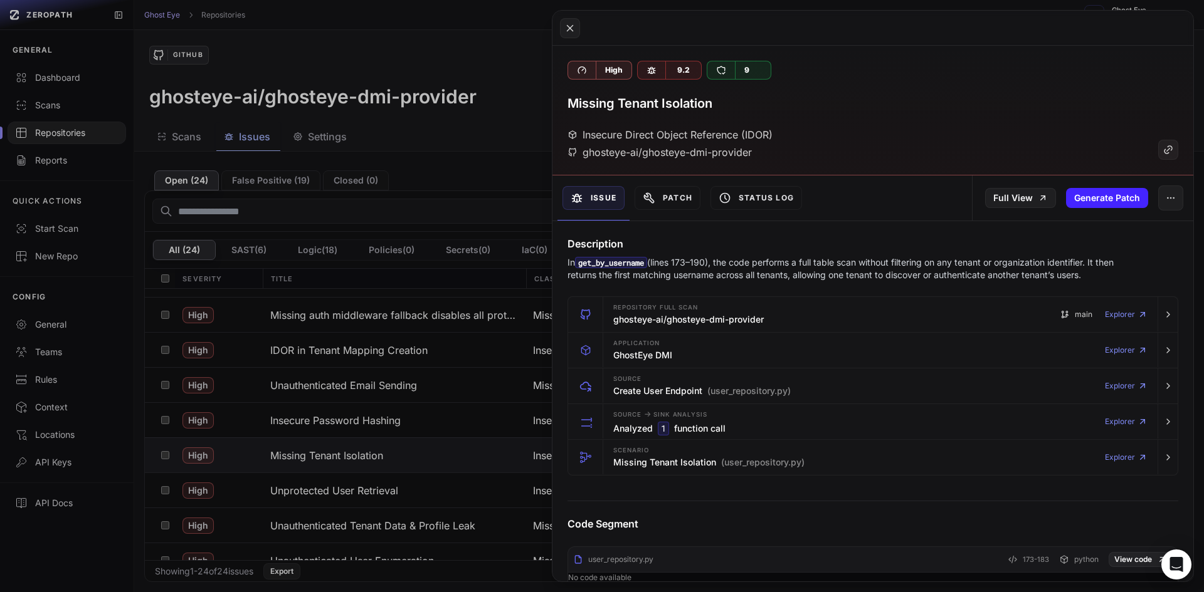
click at [419, 436] on button at bounding box center [602, 296] width 1204 height 592
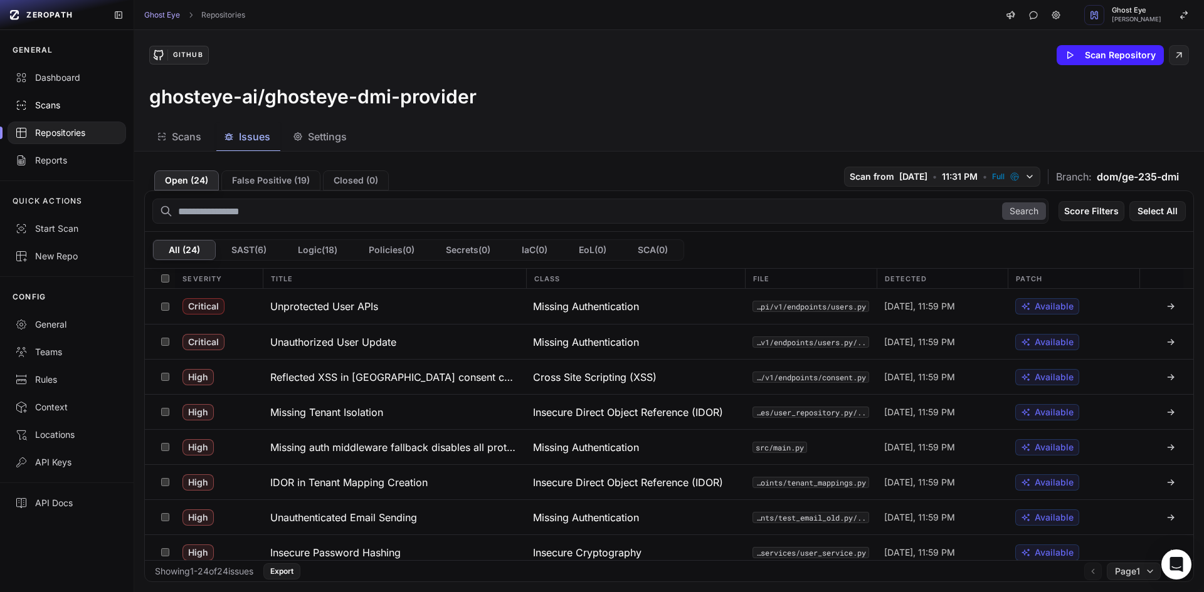
click at [83, 111] on link "Scans" at bounding box center [67, 106] width 134 height 28
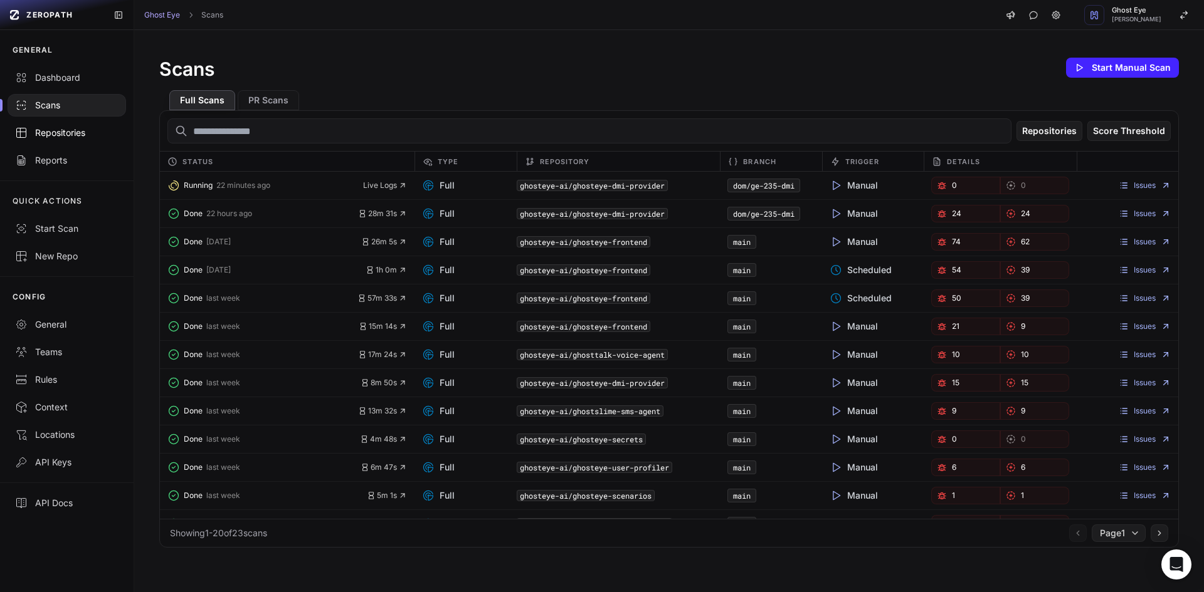
click at [81, 137] on div "Repositories" at bounding box center [66, 133] width 103 height 13
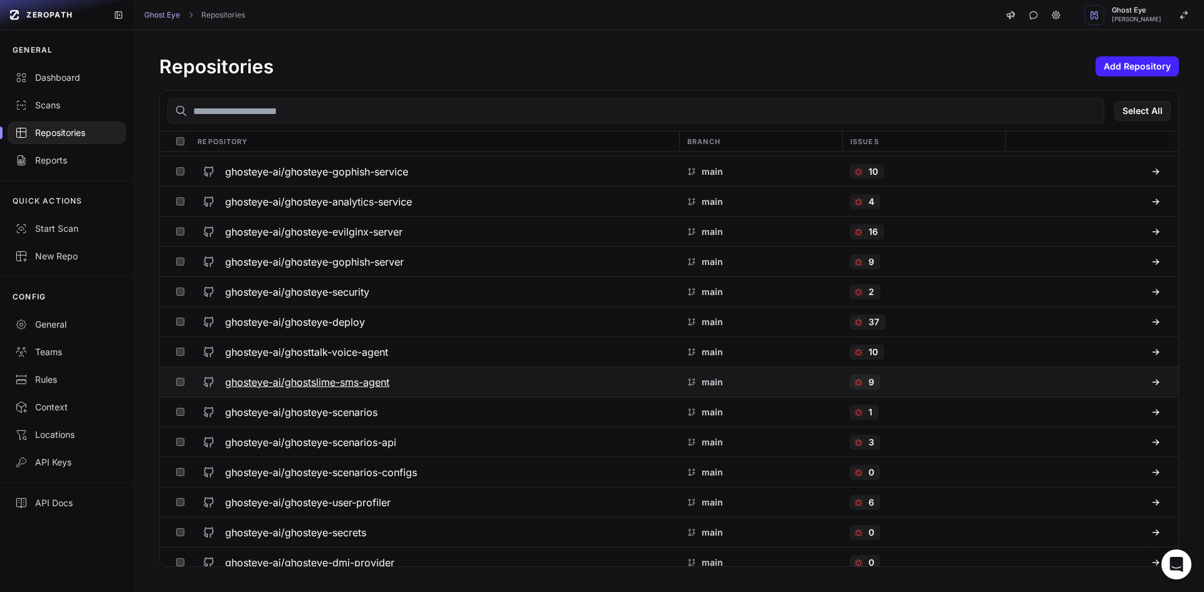
scroll to position [97, 0]
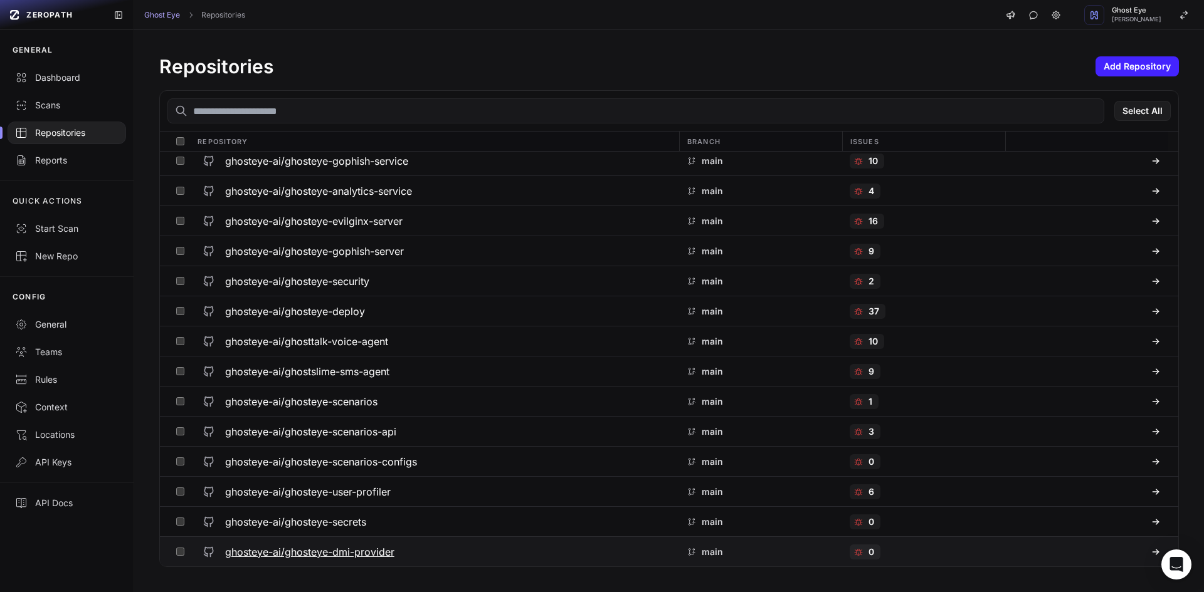
click at [358, 552] on h3 "ghosteye-ai/ghosteye-dmi-provider" at bounding box center [309, 552] width 169 height 15
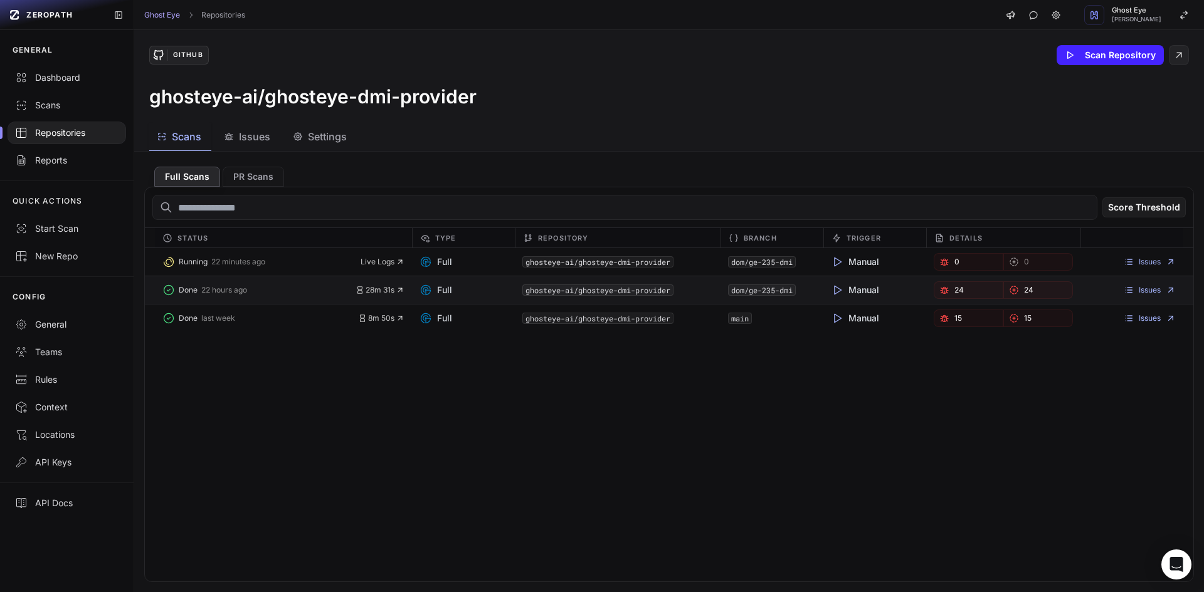
click at [954, 289] on span "24" at bounding box center [958, 290] width 9 height 10
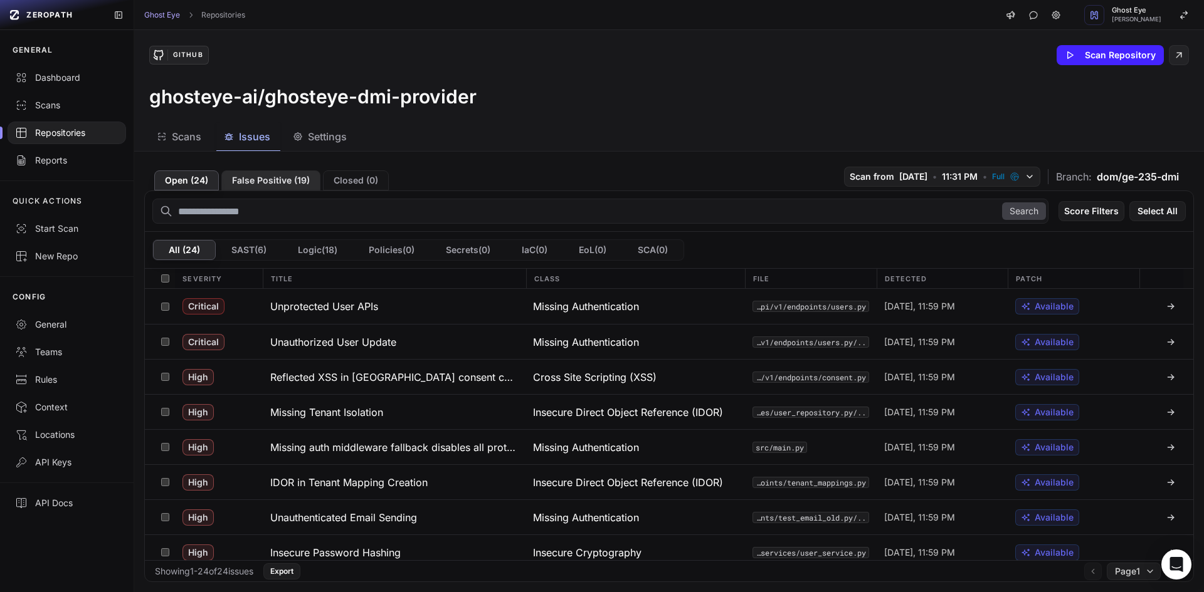
click at [266, 174] on button "False Positive ( 19 )" at bounding box center [270, 181] width 99 height 20
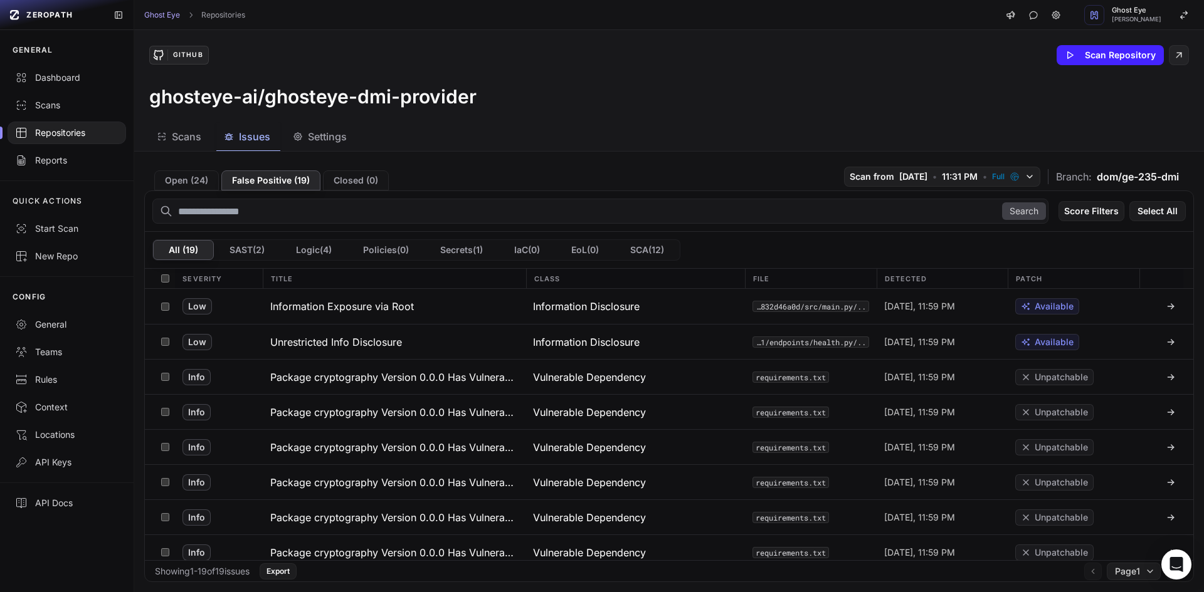
click at [650, 181] on div "Open ( 24 ) False Positive ( 19 ) Closed ( 0 ) Scan from 8/11/2025 • 11:31 PM •…" at bounding box center [668, 176] width 1049 height 29
click at [210, 182] on button "Open ( 24 )" at bounding box center [186, 181] width 65 height 20
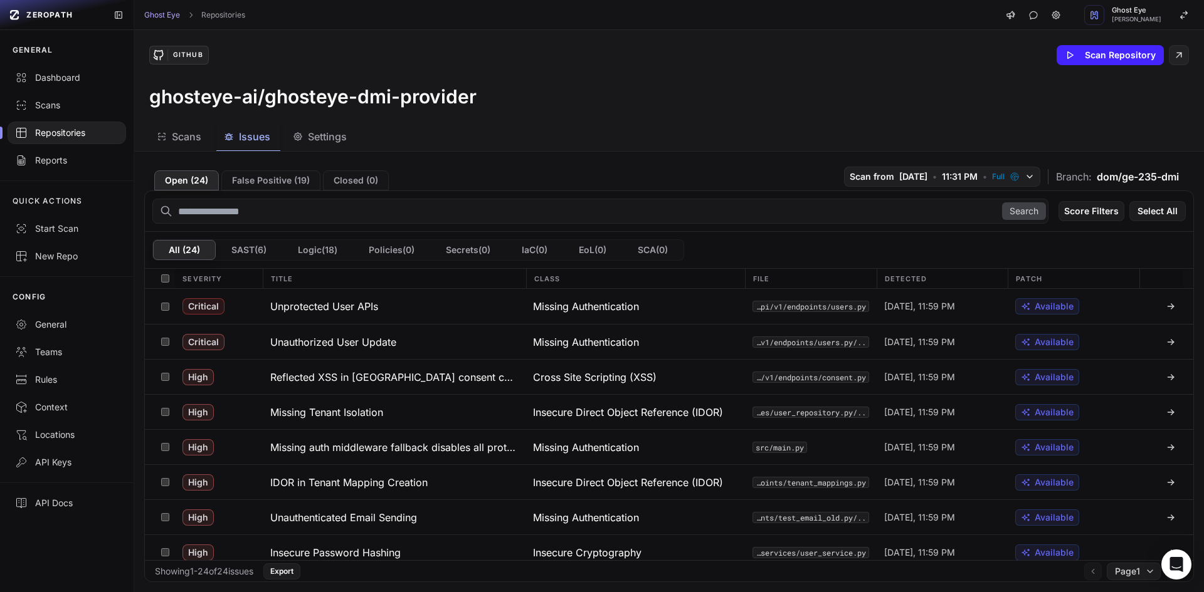
click at [695, 149] on div "Scans Issues Settings" at bounding box center [653, 137] width 1039 height 28
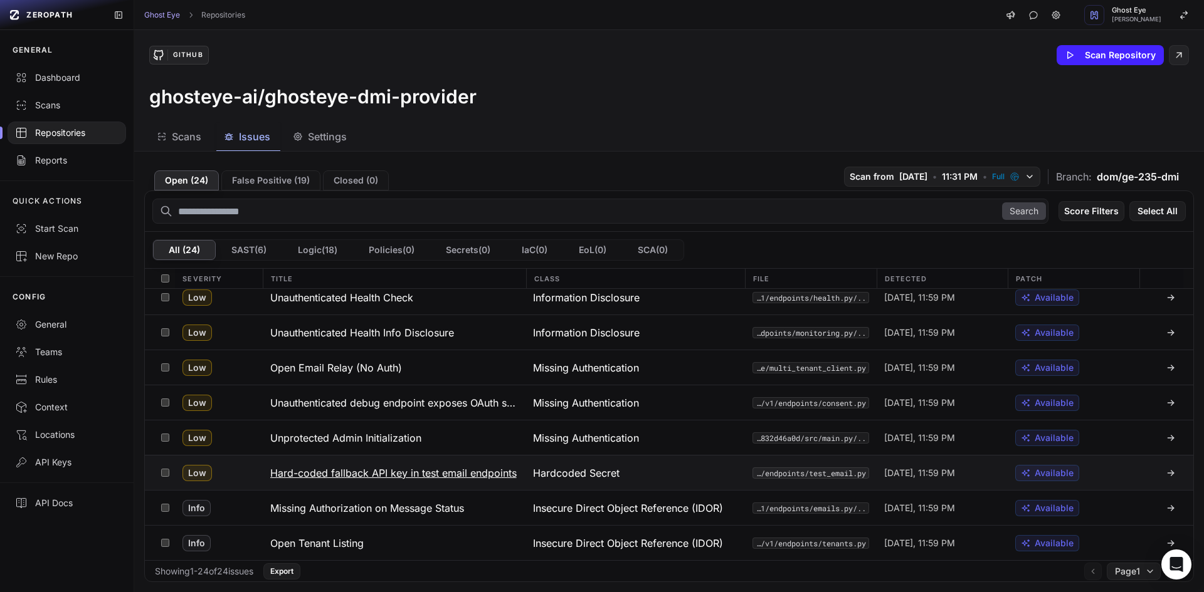
scroll to position [7, 0]
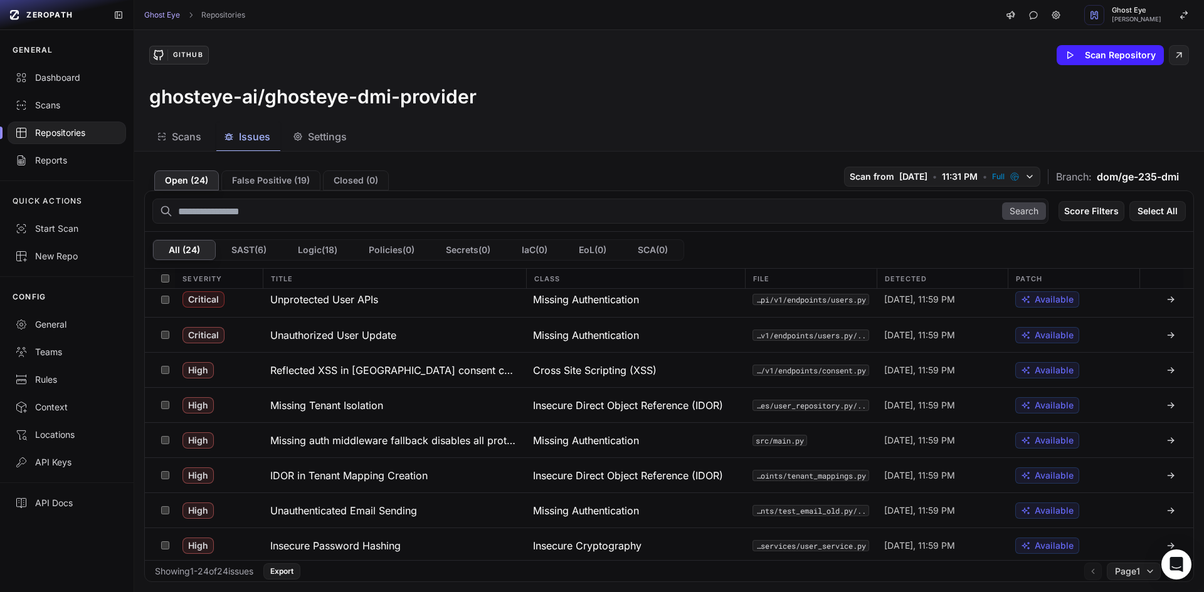
click at [468, 114] on div "GitHub Scan Repository ghosteye-ai/ghosteye-dmi-provider" at bounding box center [668, 76] width 1069 height 93
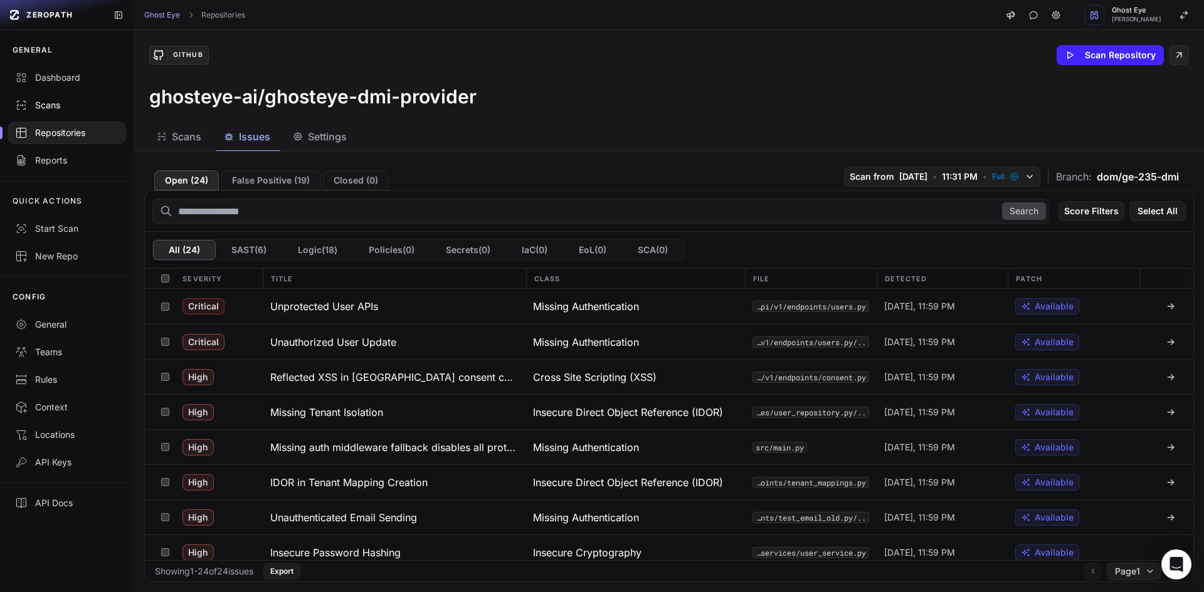
click at [57, 108] on div "Scans" at bounding box center [66, 105] width 103 height 13
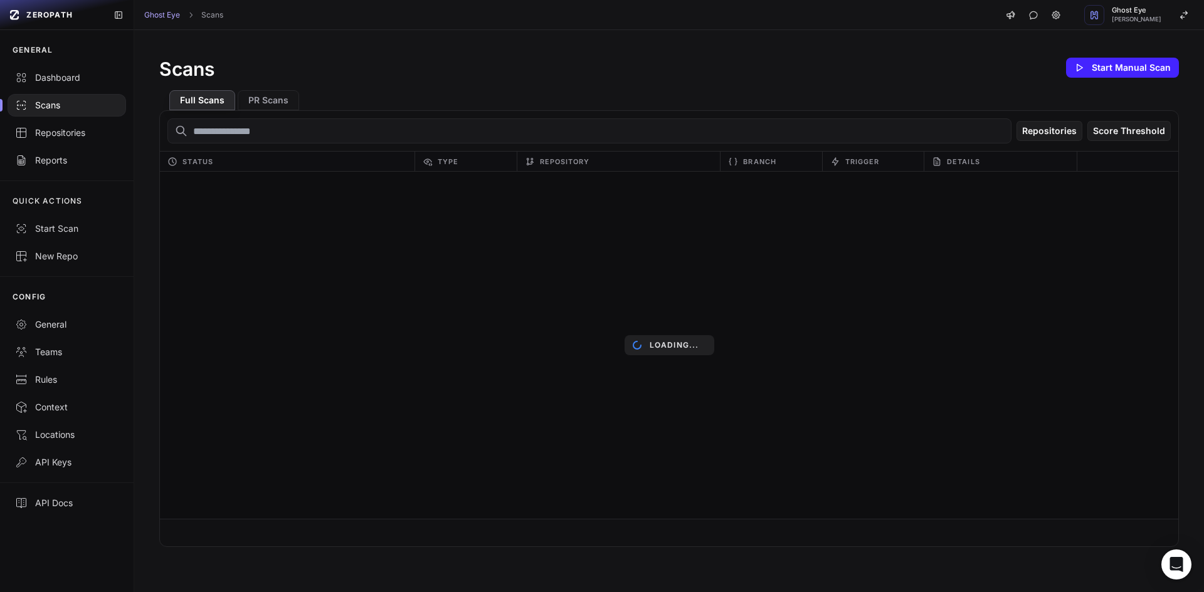
click at [620, 90] on div "Full Scans PR Scans" at bounding box center [668, 95] width 1019 height 30
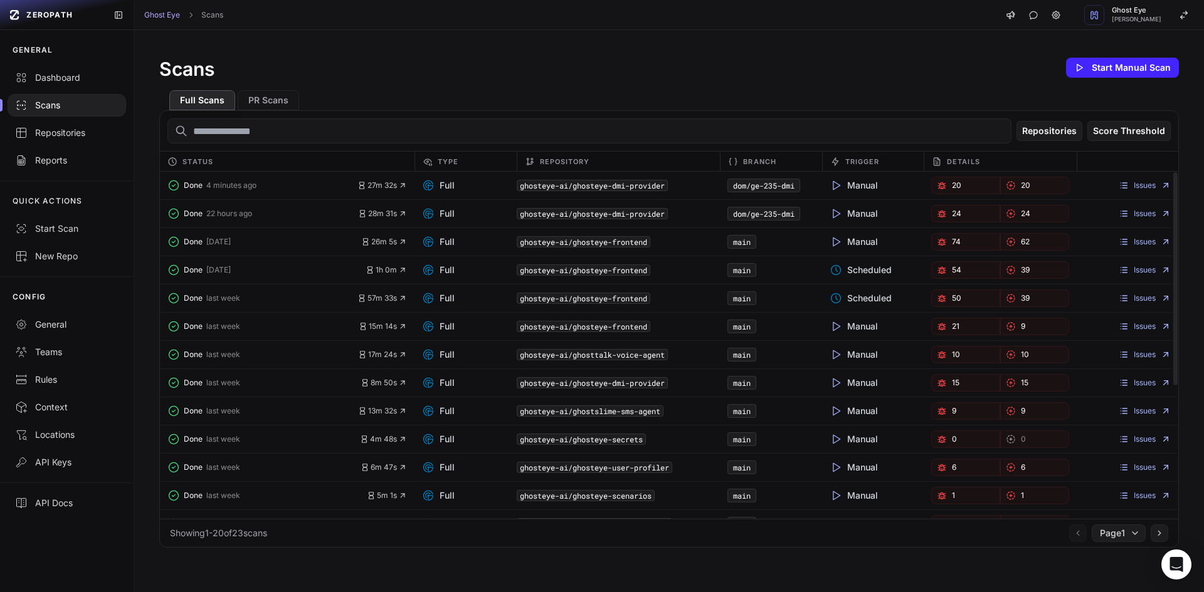
click at [498, 67] on div "Scans Start Manual Scan" at bounding box center [668, 67] width 1019 height 25
click at [705, 84] on div "Full Scans PR Scans" at bounding box center [668, 95] width 1019 height 30
click at [425, 186] on icon at bounding box center [428, 185] width 13 height 13
click at [1099, 74] on button "Start Manual Scan" at bounding box center [1122, 68] width 113 height 20
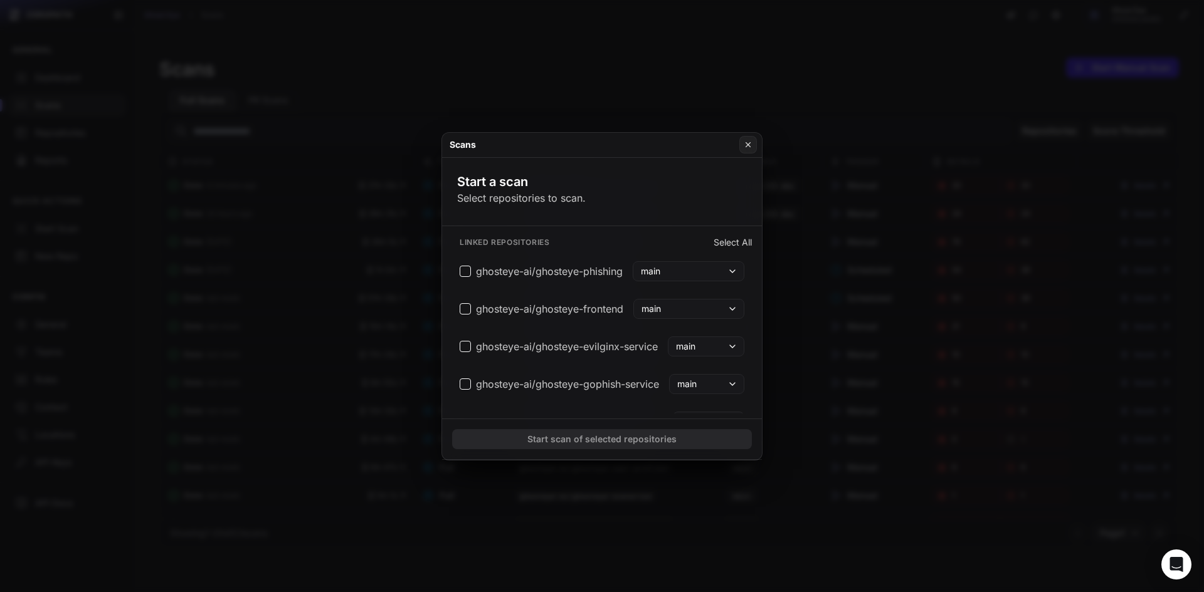
click at [517, 186] on h3 "Start a scan" at bounding box center [521, 182] width 129 height 18
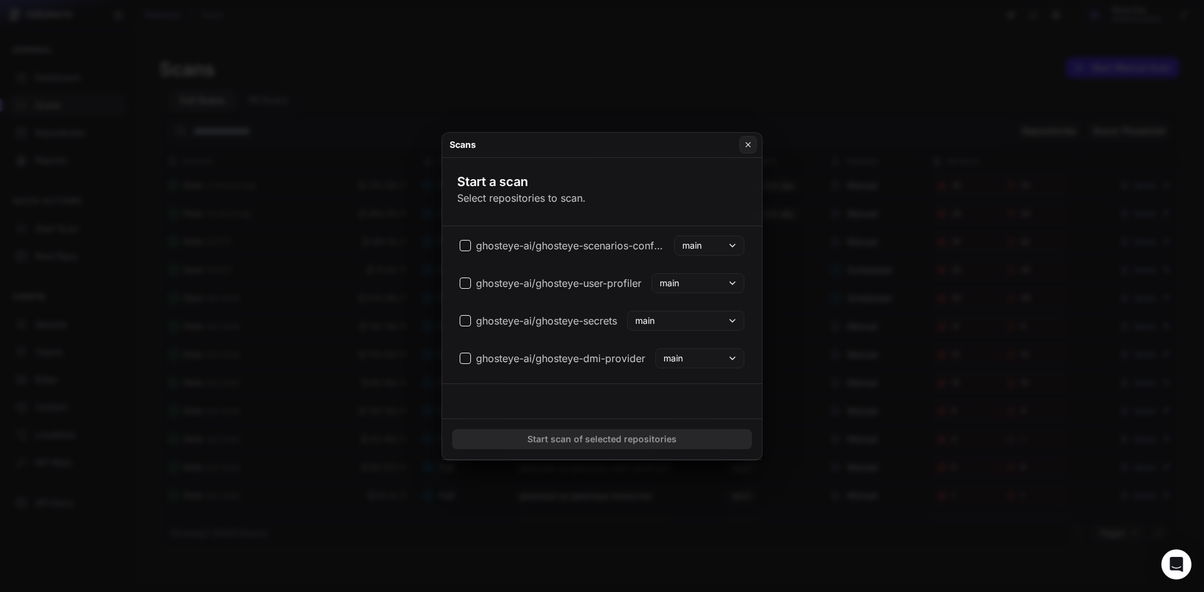
scroll to position [515, 0]
click at [903, 309] on button at bounding box center [602, 296] width 1204 height 592
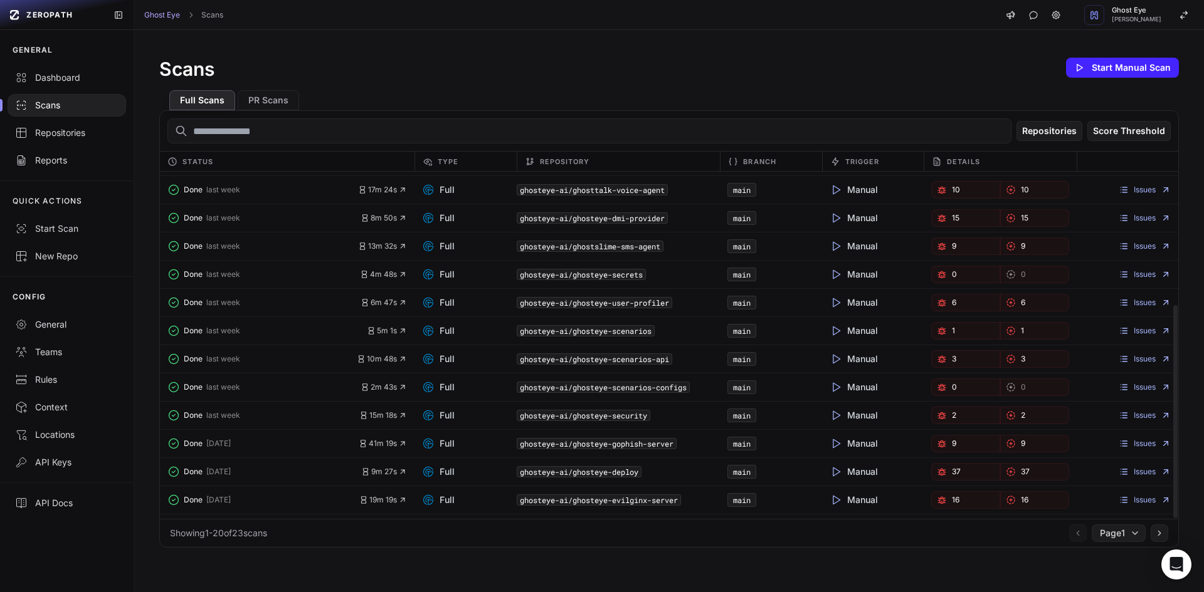
scroll to position [217, 0]
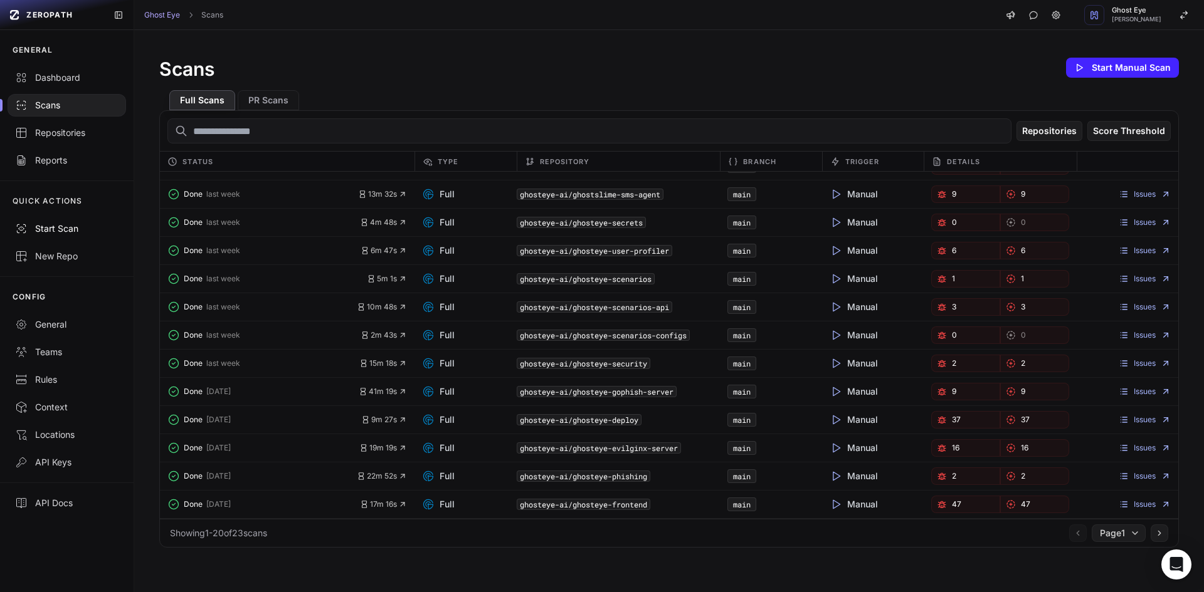
click at [63, 229] on div "Start Scan" at bounding box center [66, 229] width 103 height 13
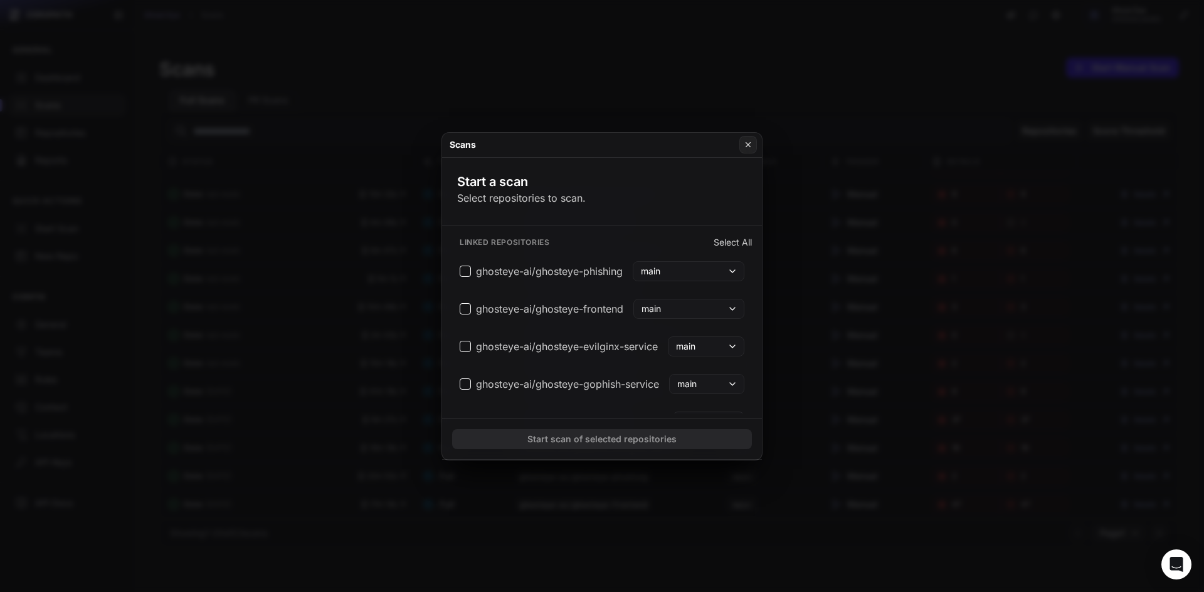
scroll to position [188, 0]
click at [350, 315] on button at bounding box center [602, 296] width 1204 height 592
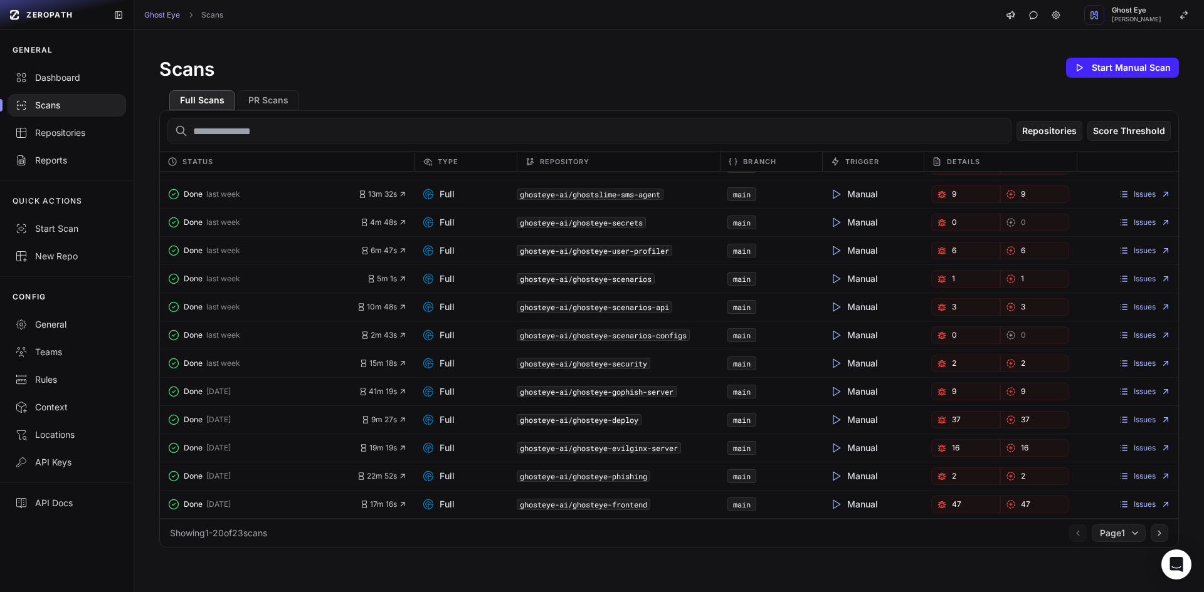
click at [430, 78] on div "Scans Start Manual Scan" at bounding box center [668, 67] width 1019 height 25
click at [98, 317] on link "General" at bounding box center [67, 325] width 134 height 28
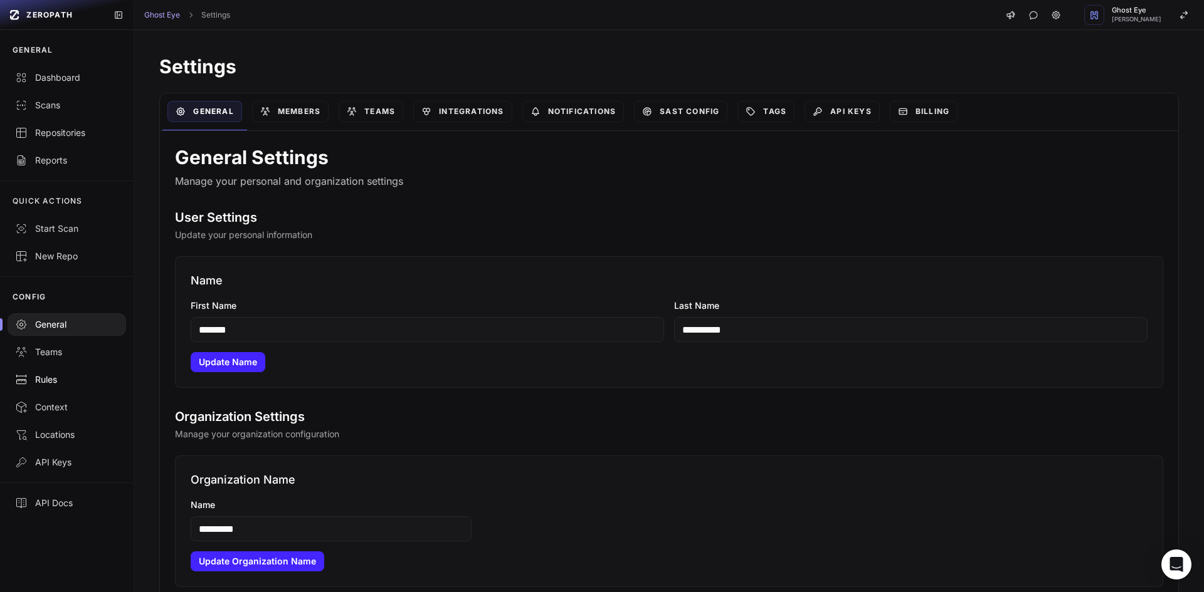
click at [66, 390] on link "Rules" at bounding box center [67, 380] width 134 height 28
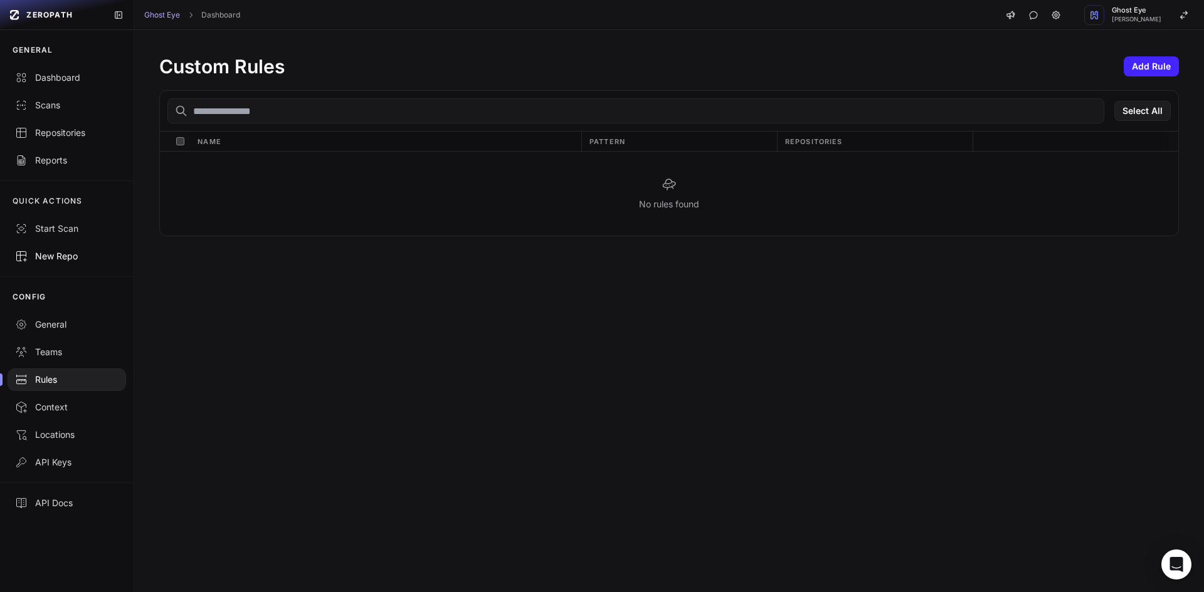
click at [71, 250] on link "New Repo" at bounding box center [67, 257] width 134 height 28
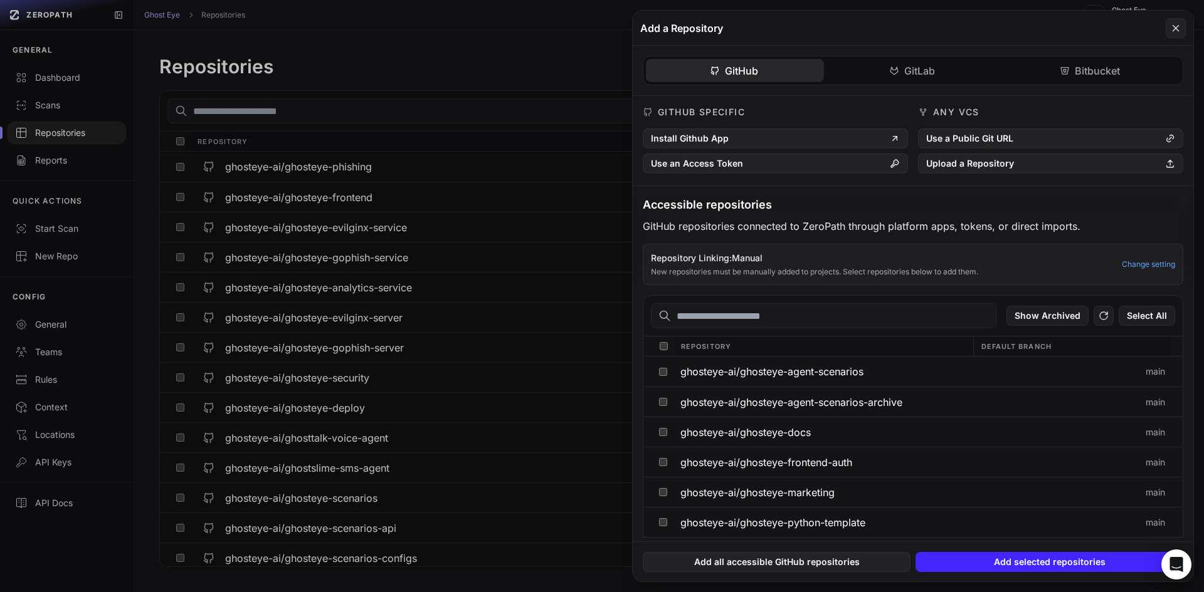
click at [76, 233] on button at bounding box center [602, 296] width 1204 height 592
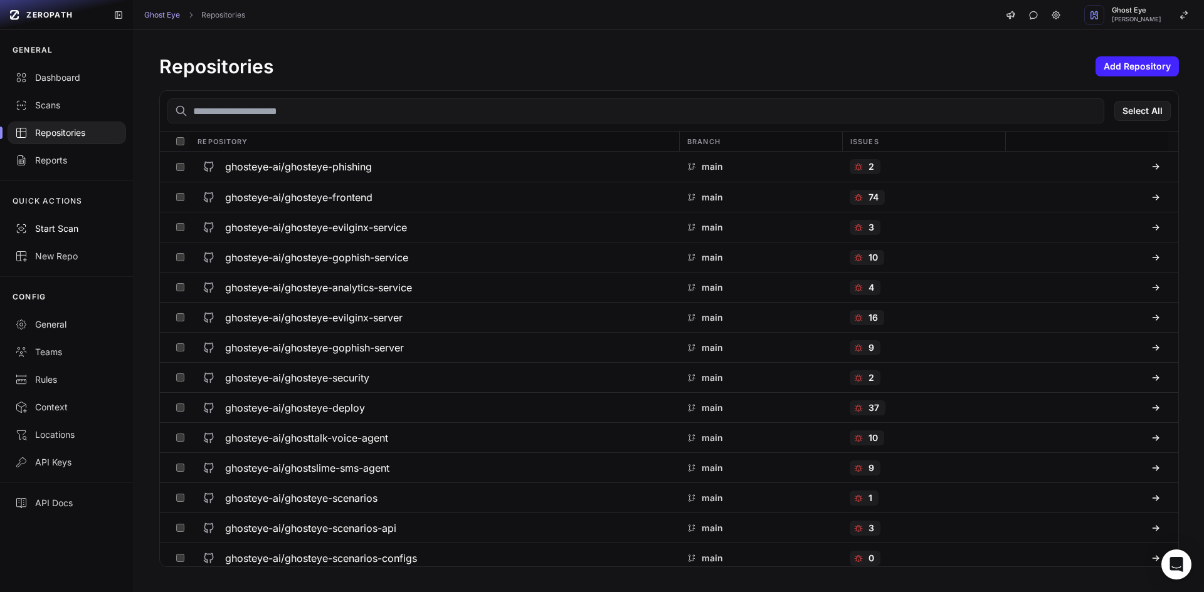
click at [76, 233] on div "Start Scan" at bounding box center [66, 229] width 103 height 13
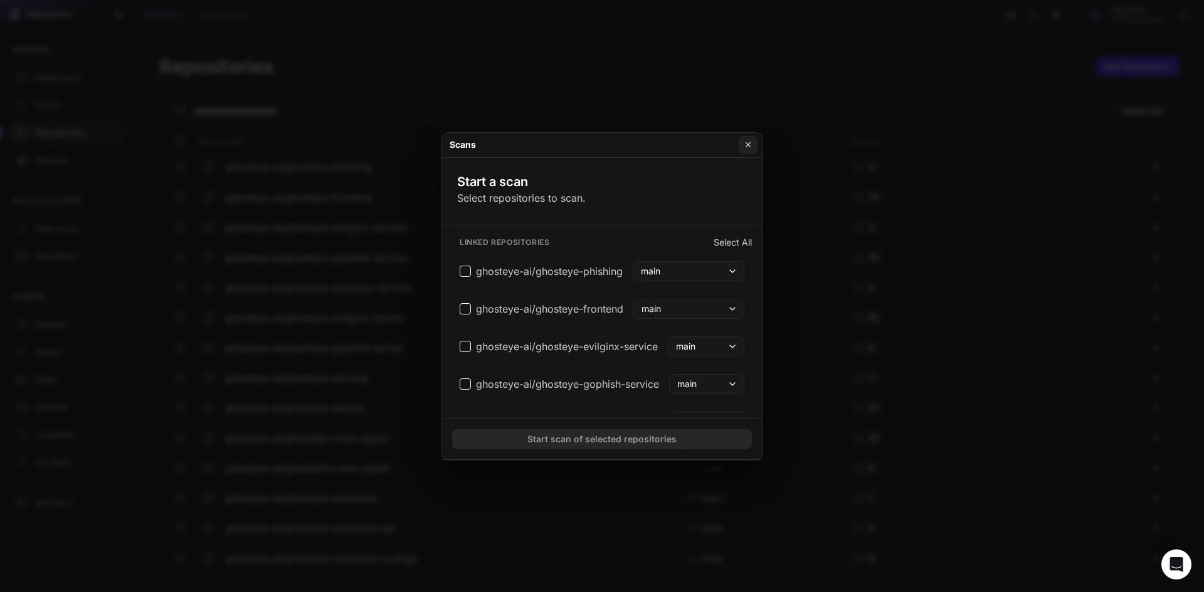
click at [77, 226] on button at bounding box center [602, 296] width 1204 height 592
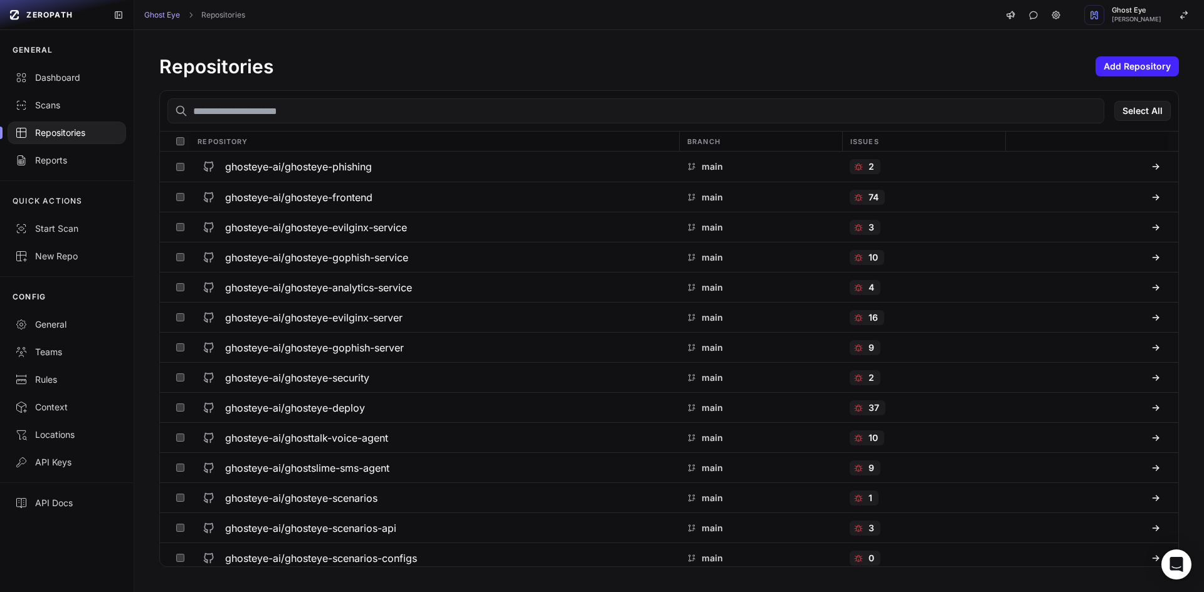
click at [65, 175] on div "GENERAL Dashboard Scans Repositories Reports" at bounding box center [67, 105] width 134 height 150
click at [67, 162] on div "Reports" at bounding box center [66, 160] width 103 height 13
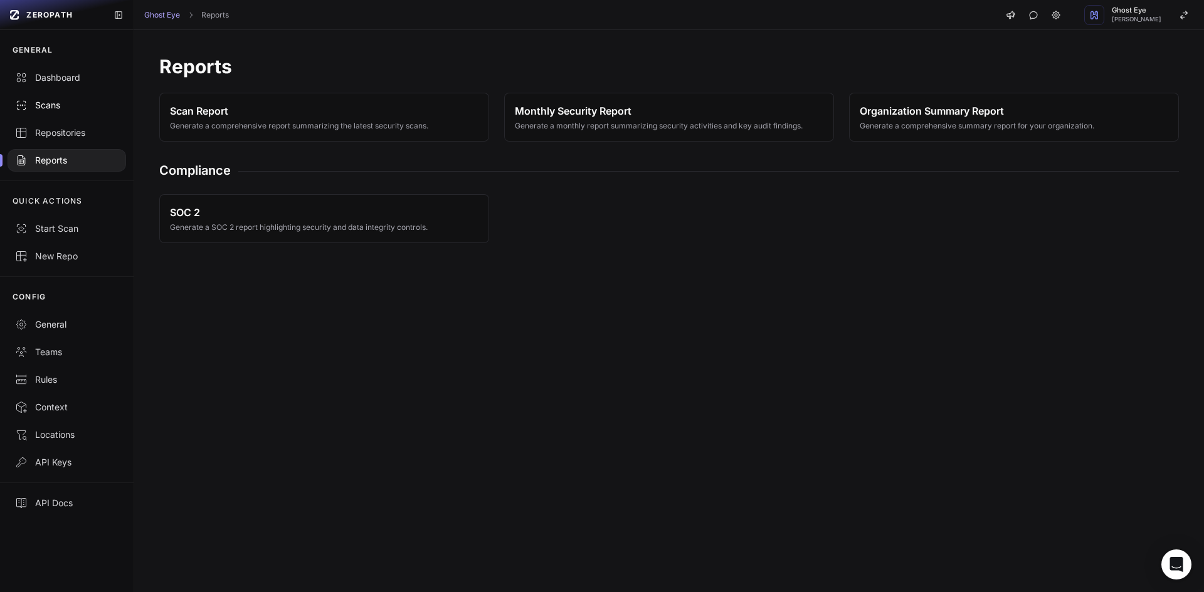
click at [80, 94] on link "Scans" at bounding box center [67, 106] width 134 height 28
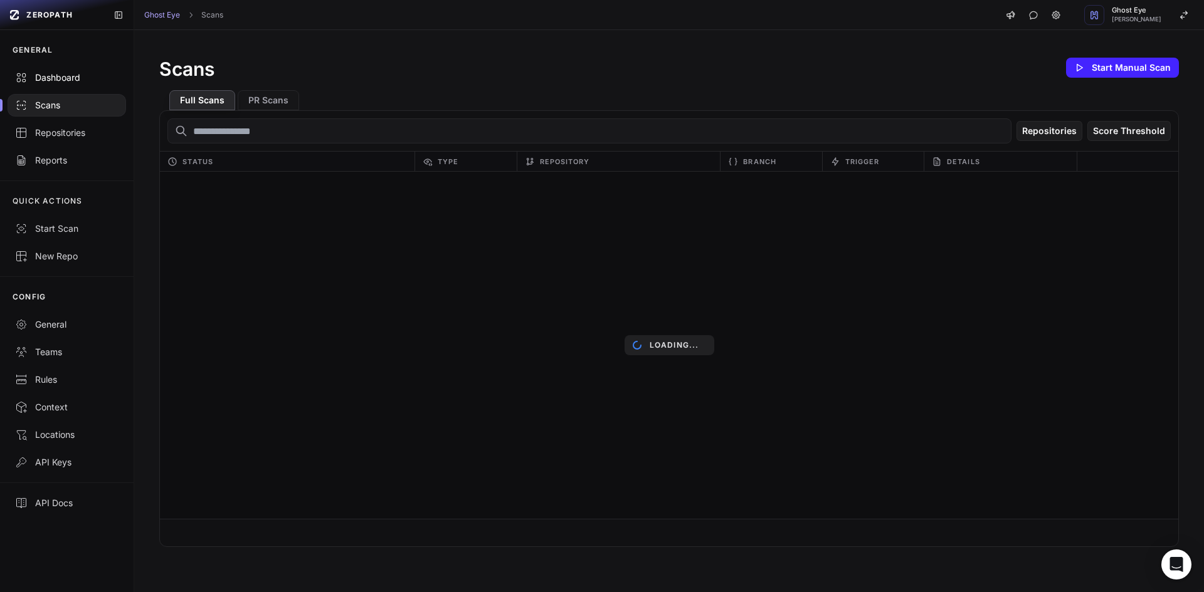
click at [81, 80] on div "Dashboard" at bounding box center [66, 77] width 103 height 13
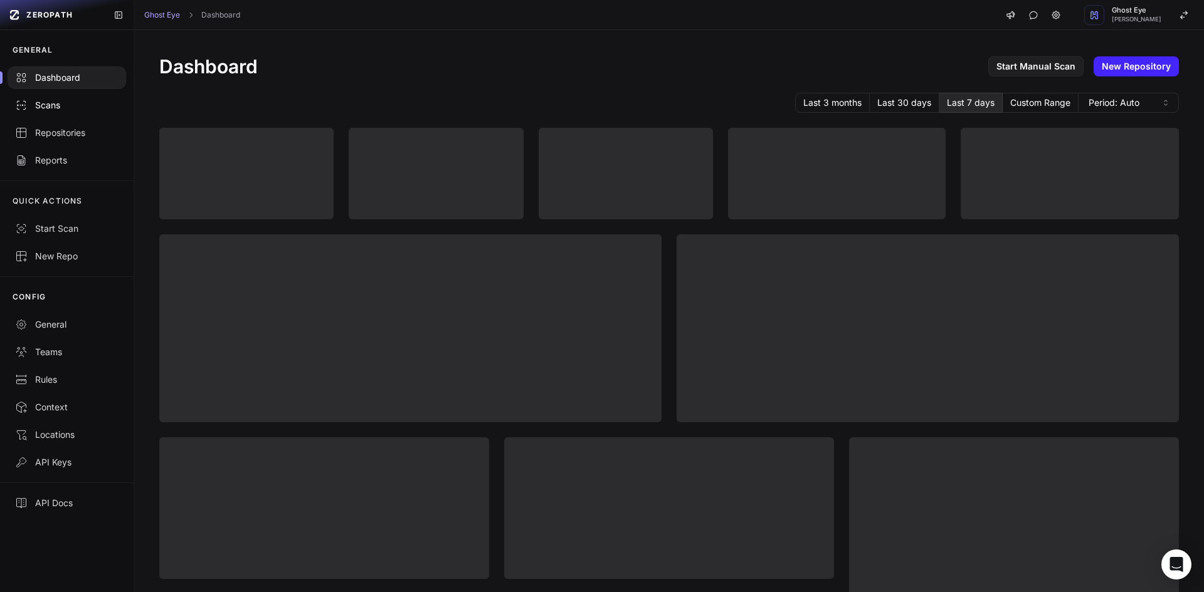
click at [76, 98] on link "Scans" at bounding box center [67, 106] width 134 height 28
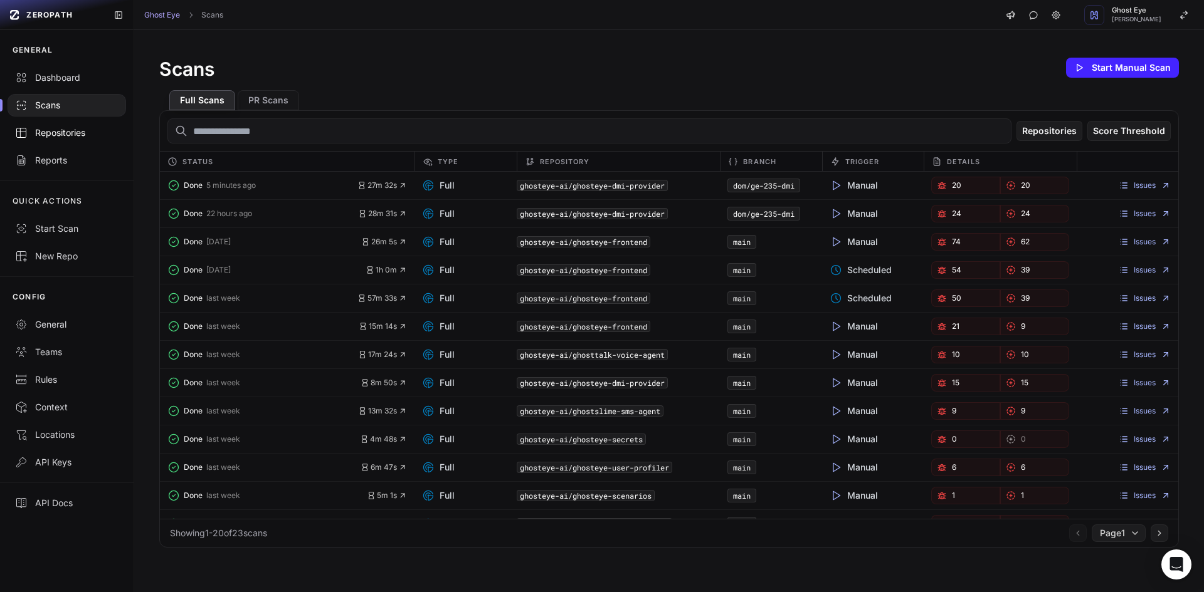
click at [78, 128] on div "Repositories" at bounding box center [66, 133] width 103 height 13
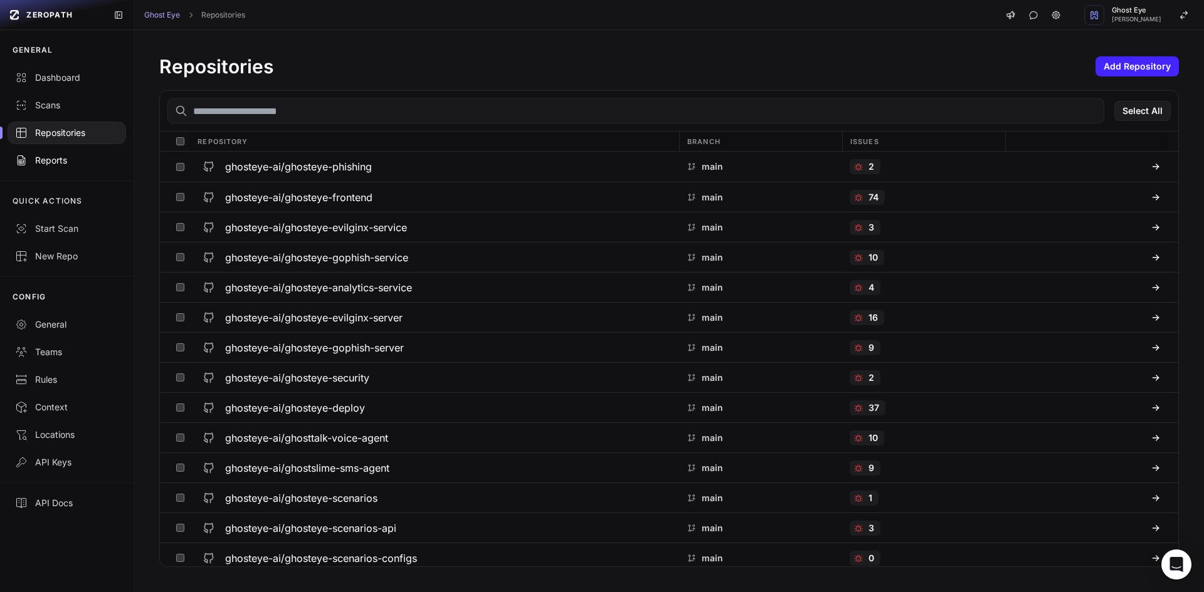
click at [70, 152] on link "Reports" at bounding box center [67, 161] width 134 height 28
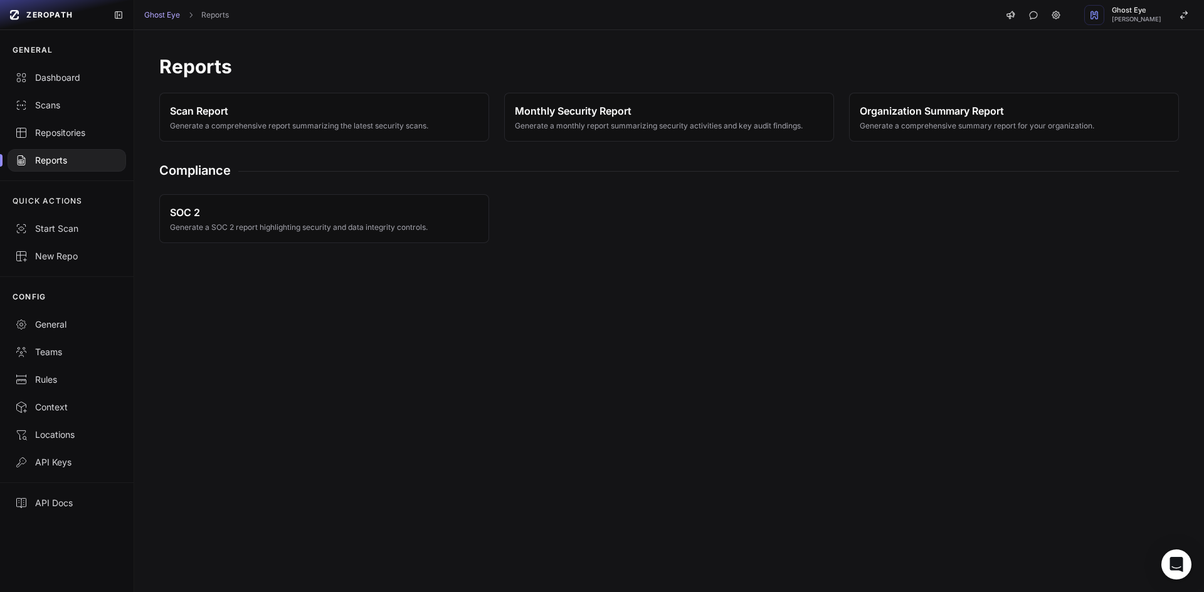
click at [69, 213] on div "QUICK ACTIONS" at bounding box center [67, 201] width 134 height 28
click at [68, 237] on button "Start Scan" at bounding box center [67, 229] width 134 height 28
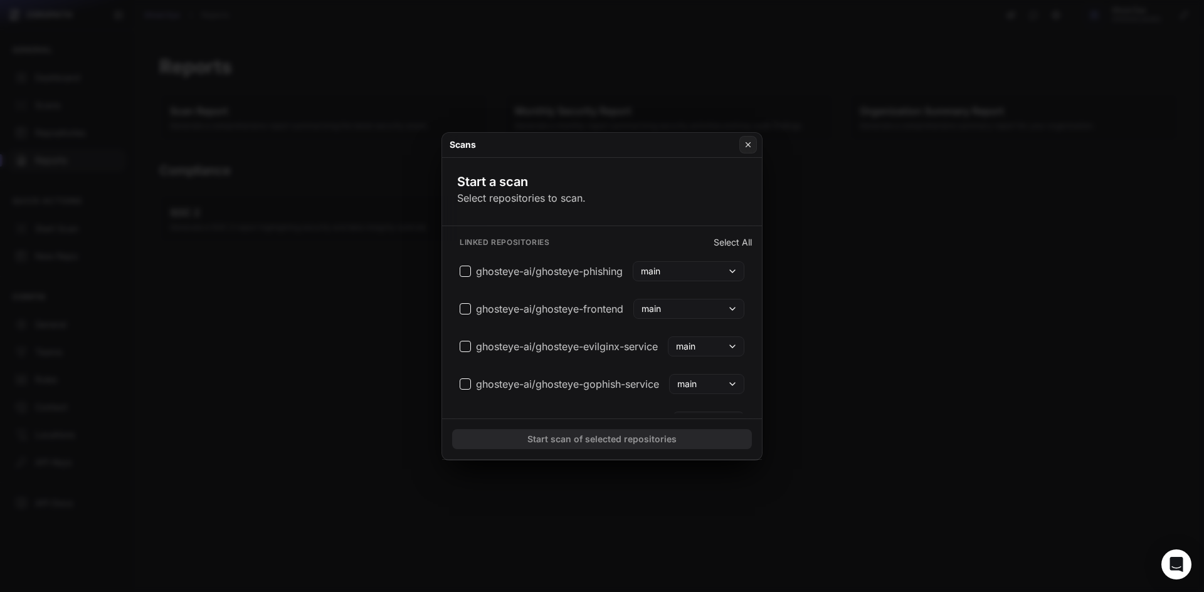
click at [73, 265] on button at bounding box center [602, 296] width 1204 height 592
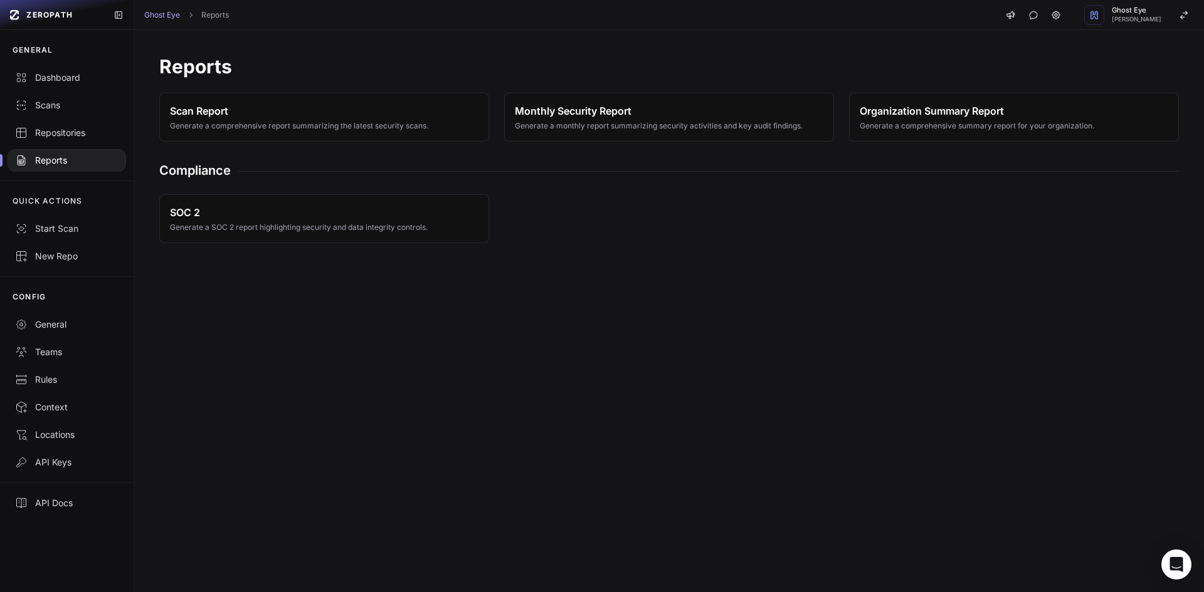
click at [74, 263] on link "New Repo" at bounding box center [67, 257] width 134 height 28
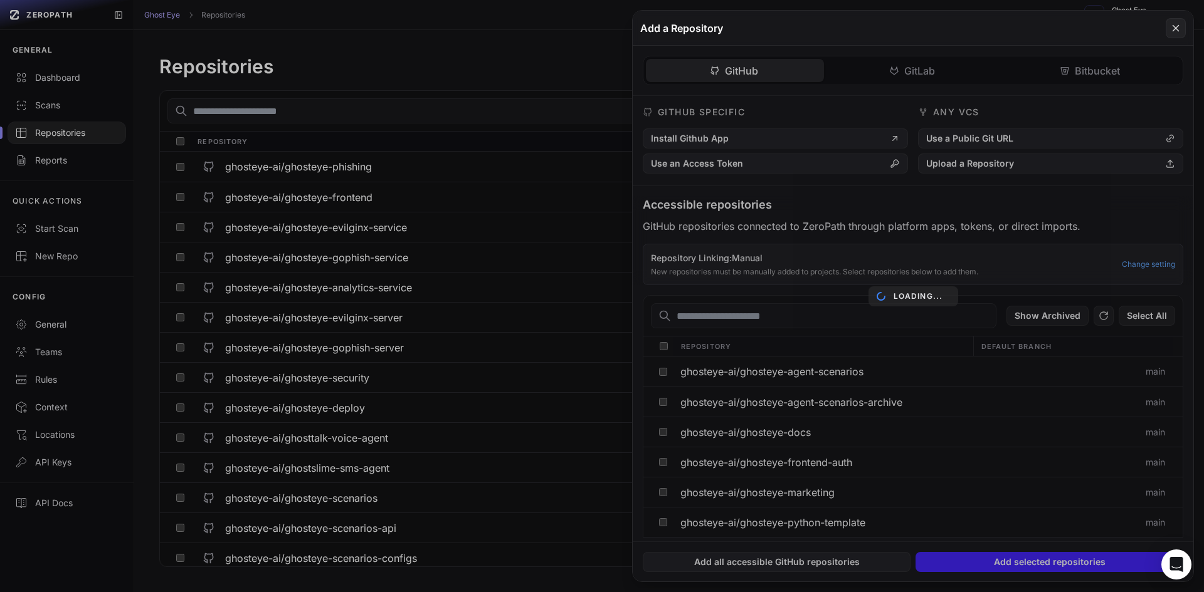
click at [78, 204] on button at bounding box center [602, 296] width 1204 height 592
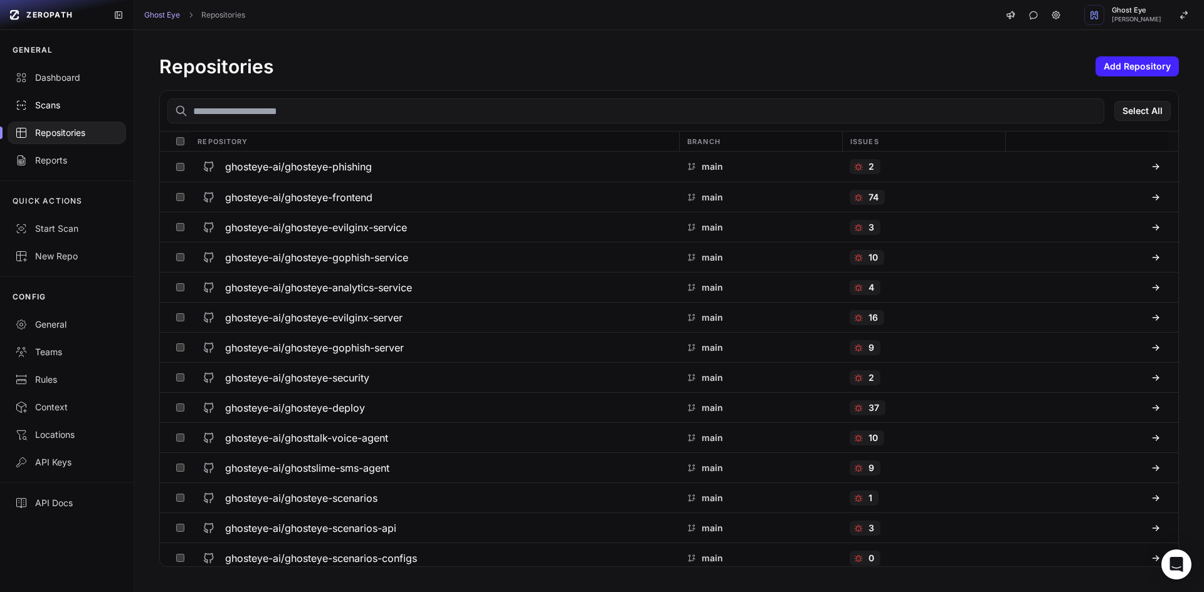
click at [80, 96] on link "Scans" at bounding box center [67, 106] width 134 height 28
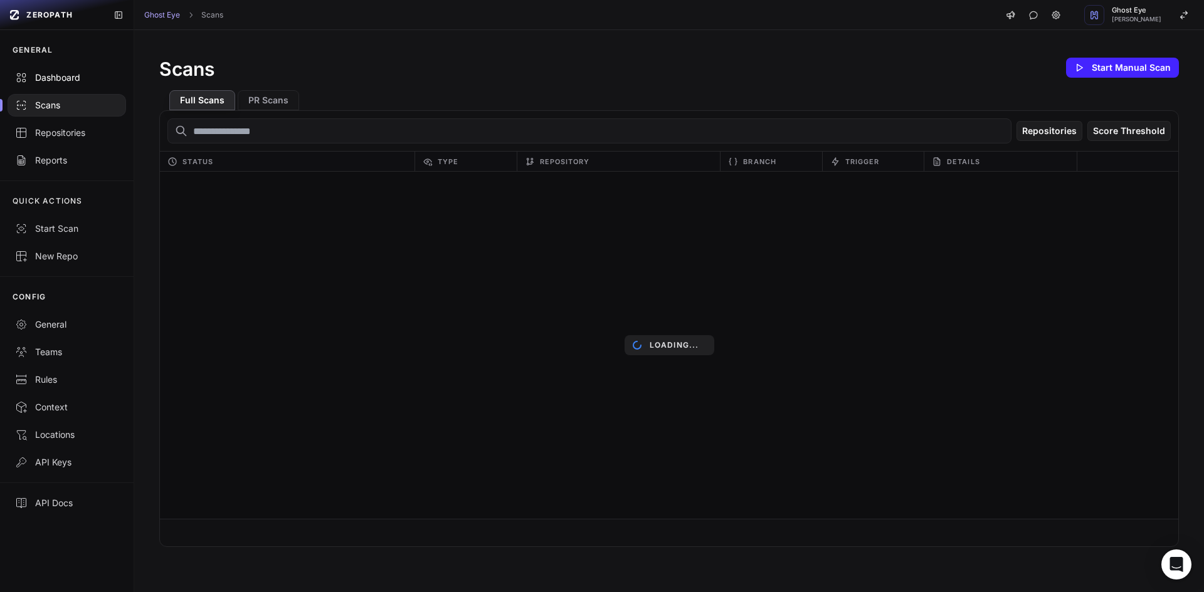
click at [81, 81] on div "Dashboard" at bounding box center [66, 77] width 103 height 13
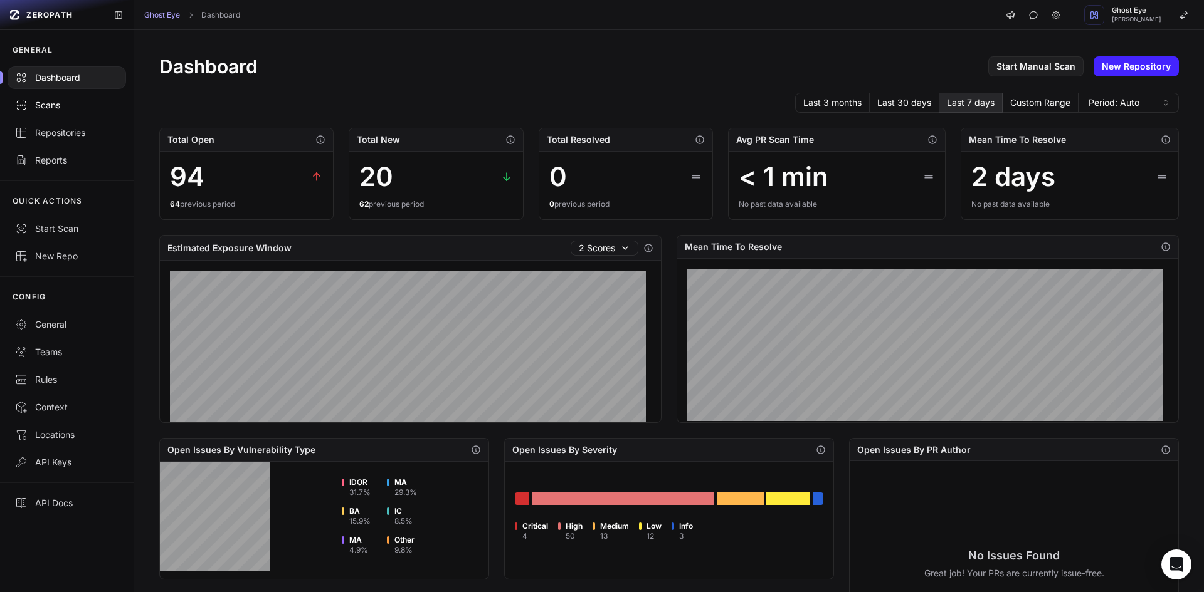
click at [74, 100] on div "Scans" at bounding box center [66, 105] width 103 height 13
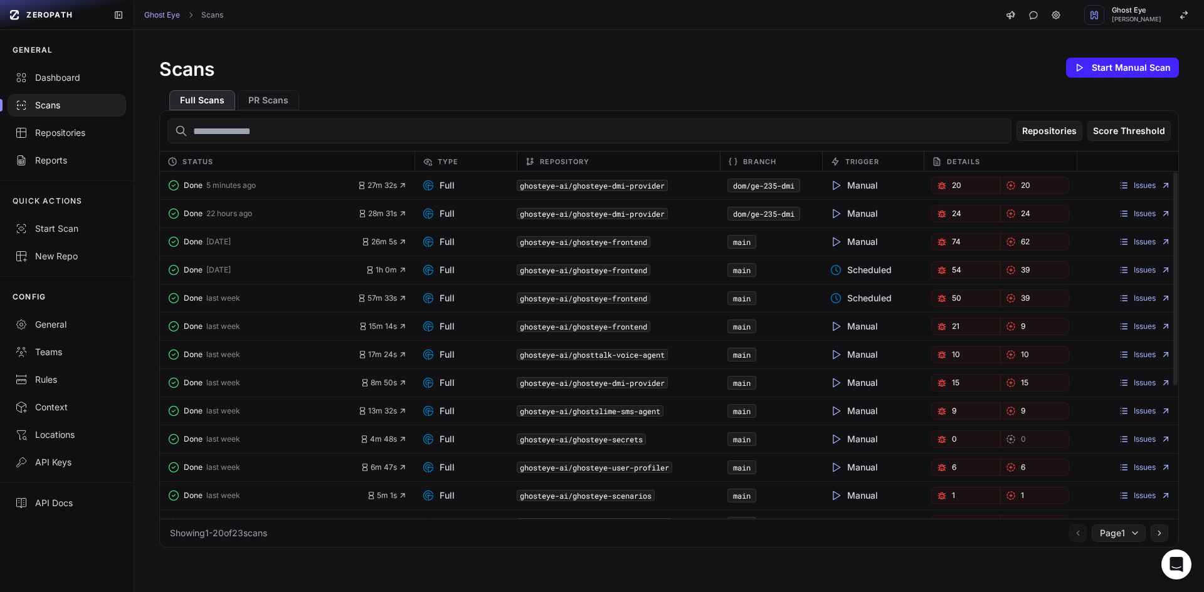
click at [644, 44] on div "Scans Start Manual Scan Full Scans PR Scans Repositories Score Threshold Status…" at bounding box center [668, 301] width 1069 height 543
